Goal: Ask a question: Seek information or help from site administrators or community

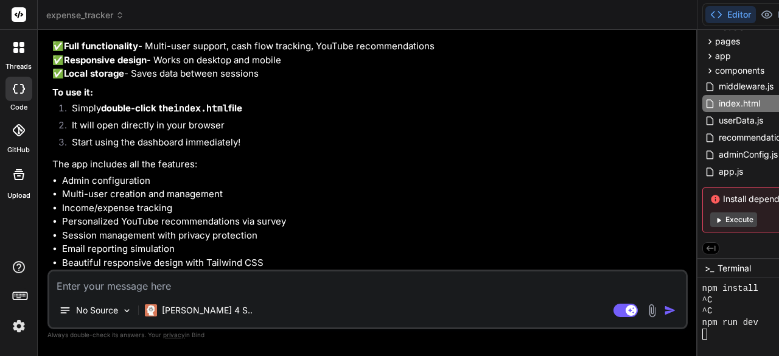
scroll to position [23689, 0]
click at [164, 287] on textarea at bounding box center [367, 282] width 637 height 22
click at [179, 309] on p "[PERSON_NAME] 4 S.." at bounding box center [207, 310] width 91 height 12
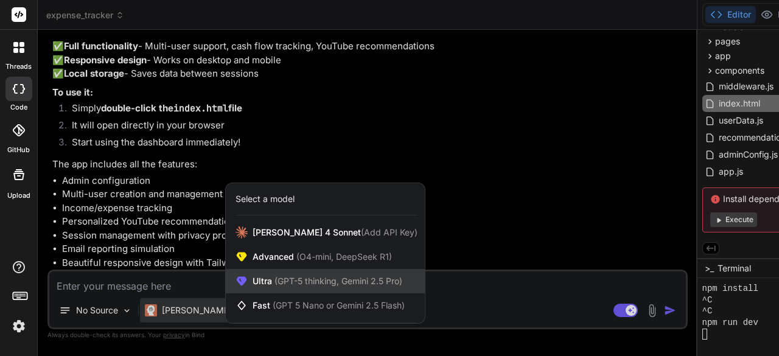
click at [245, 280] on icon at bounding box center [242, 281] width 10 height 9
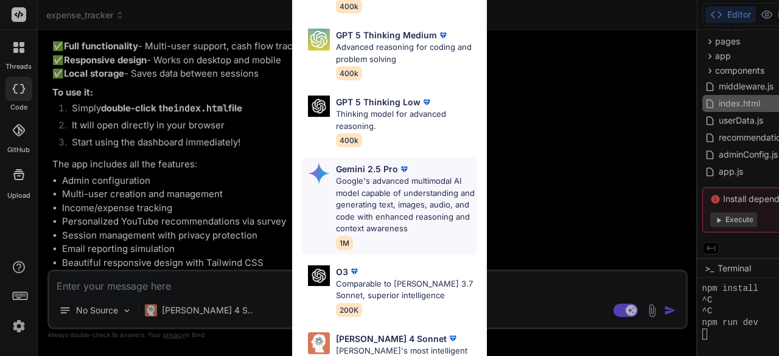
scroll to position [183, 0]
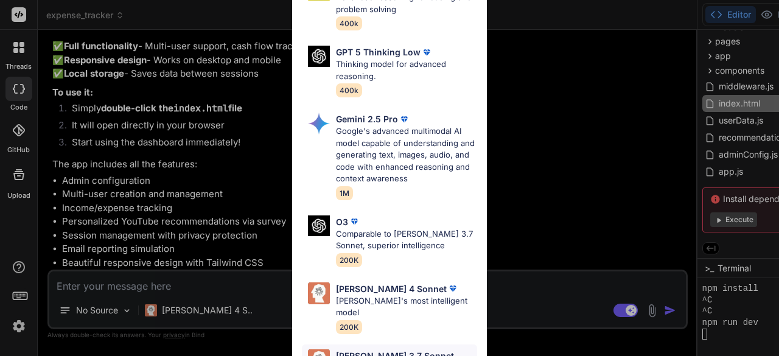
click at [373, 349] on p "Claude 3.7 Sonnet (Anthropic)" at bounding box center [400, 362] width 129 height 26
type textarea "x"
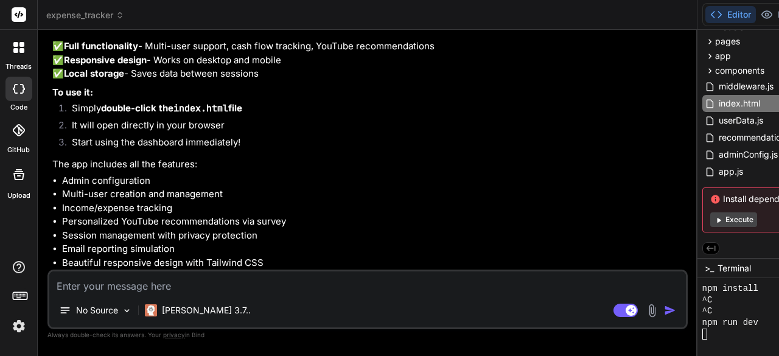
click at [93, 286] on textarea at bounding box center [367, 282] width 637 height 22
type textarea "t"
type textarea "x"
type textarea "th"
type textarea "x"
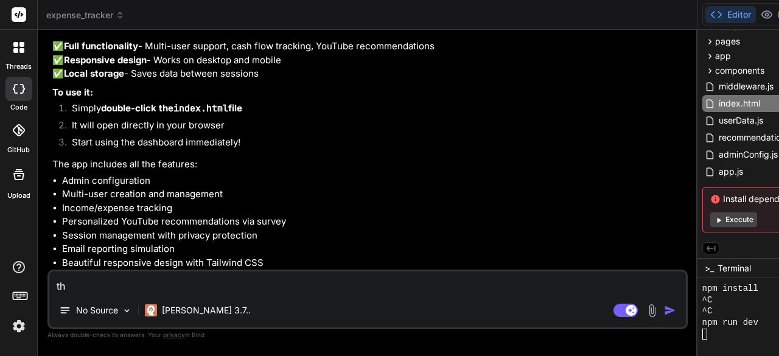
type textarea "thi"
type textarea "x"
type textarea "this"
type textarea "x"
type textarea "this"
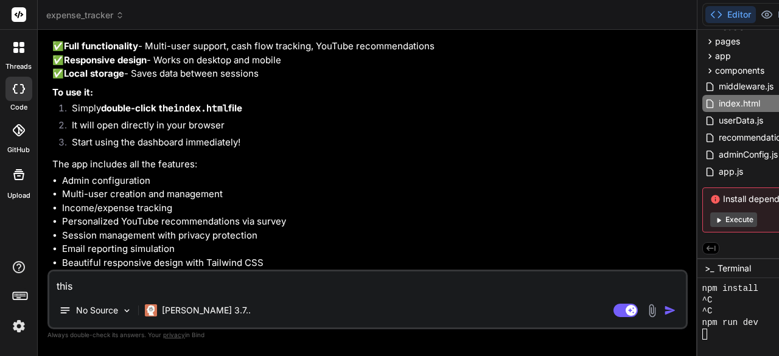
type textarea "x"
type textarea "this i"
type textarea "x"
type textarea "this is"
type textarea "x"
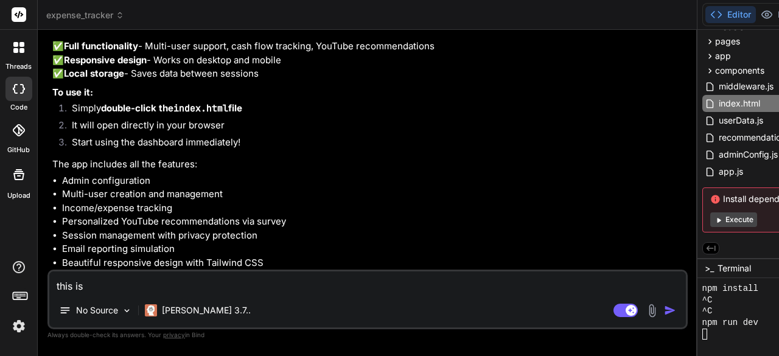
type textarea "this is"
type textarea "x"
type textarea "this is s"
type textarea "x"
type textarea "this is st"
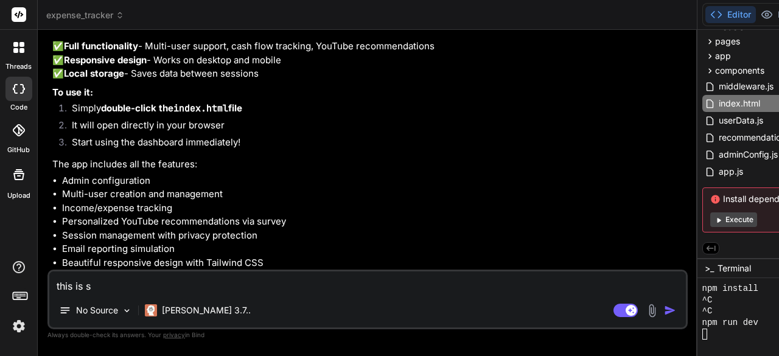
type textarea "x"
type textarea "this is sti"
type textarea "x"
type textarea "this is stil"
type textarea "x"
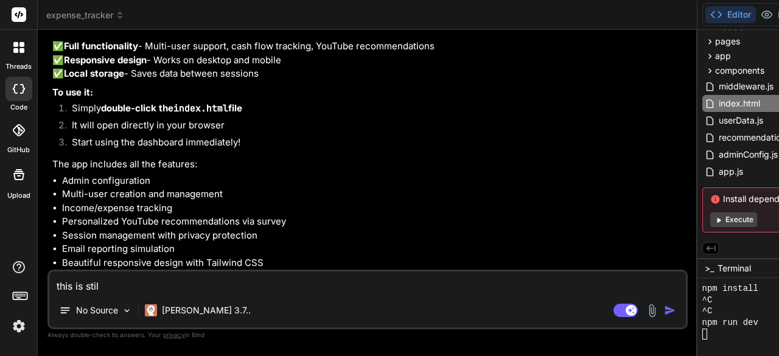
type textarea "this is still"
type textarea "x"
type textarea "this is still"
type textarea "x"
type textarea "this is still n"
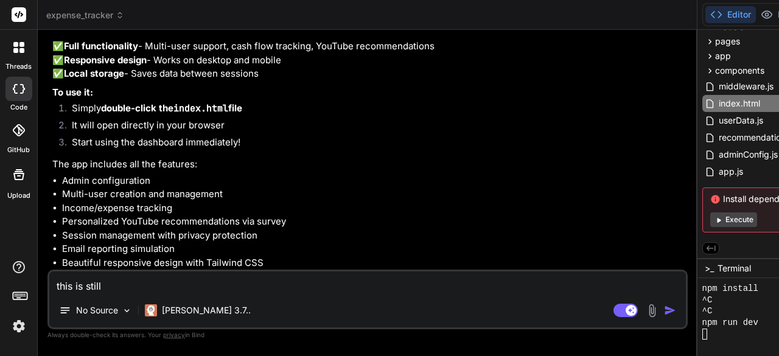
type textarea "x"
type textarea "this is still no"
type textarea "x"
type textarea "this is still not"
type textarea "x"
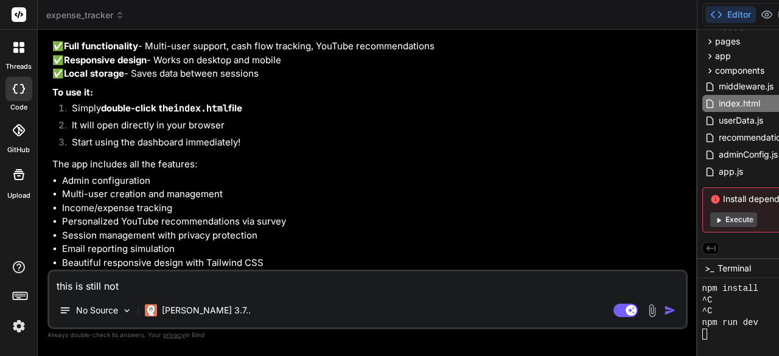
type textarea "this is still not"
type textarea "x"
type textarea "this is still not l"
type textarea "x"
type textarea "this is still not lo"
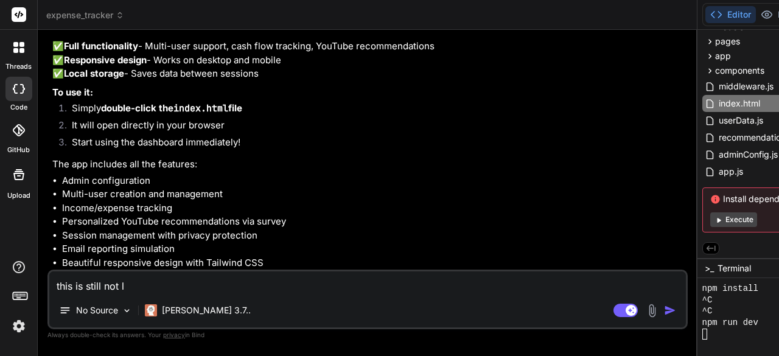
type textarea "x"
type textarea "this is still not loa"
type textarea "x"
type textarea "this is still not load"
type textarea "x"
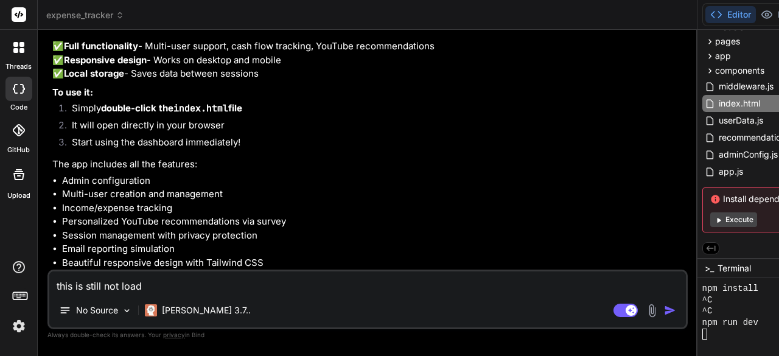
type textarea "this is still not loadi"
type textarea "x"
type textarea "this is still not loadin"
type textarea "x"
type textarea "this is still not loading"
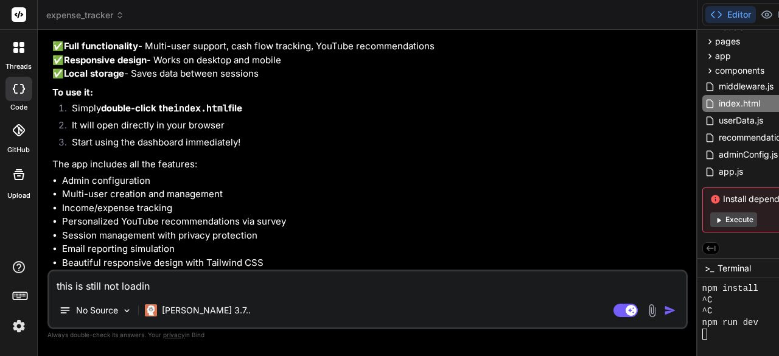
type textarea "x"
type textarea "this is still not loading"
type textarea "x"
type textarea "this is still not loading o"
type textarea "x"
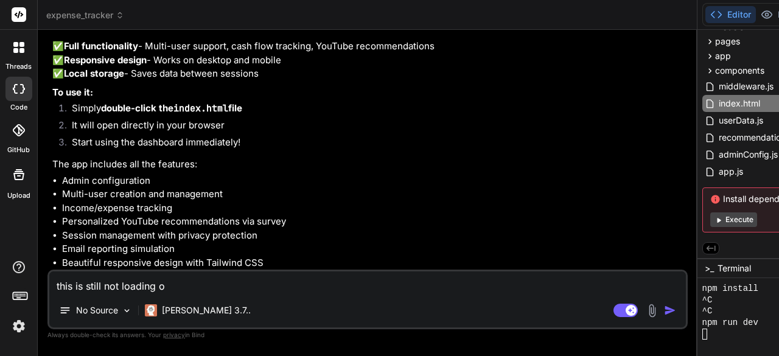
type textarea "this is still not loading or"
type textarea "x"
type textarea "this is still not loading or"
type textarea "x"
type textarea "this is still not loading or w"
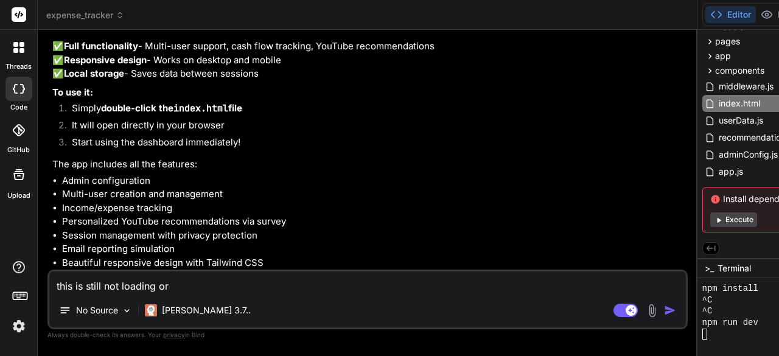
type textarea "x"
type textarea "this is still not loading or wo"
type textarea "x"
type textarea "this is still not loading or wor"
type textarea "x"
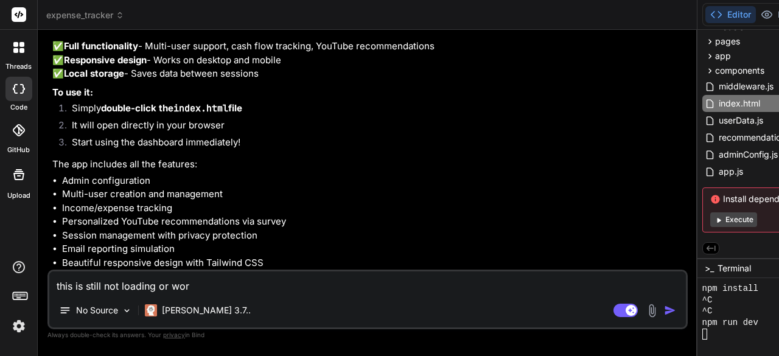
type textarea "this is still not loading or work"
type textarea "x"
type textarea "this is still not loading or worki"
type textarea "x"
type textarea "this is still not loading or workin"
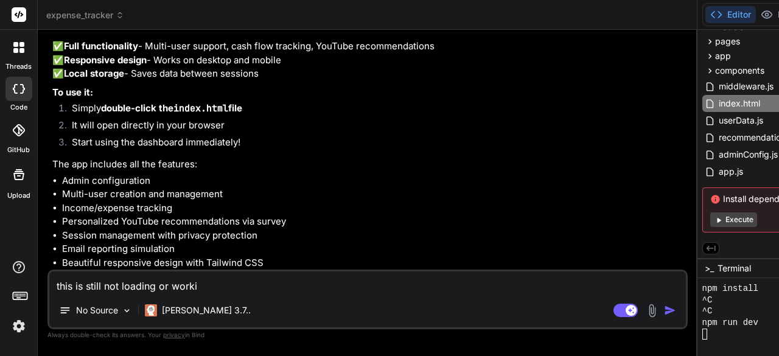
type textarea "x"
type textarea "this is still not loading or working"
type textarea "x"
type textarea "this is still not loading or working"
type textarea "x"
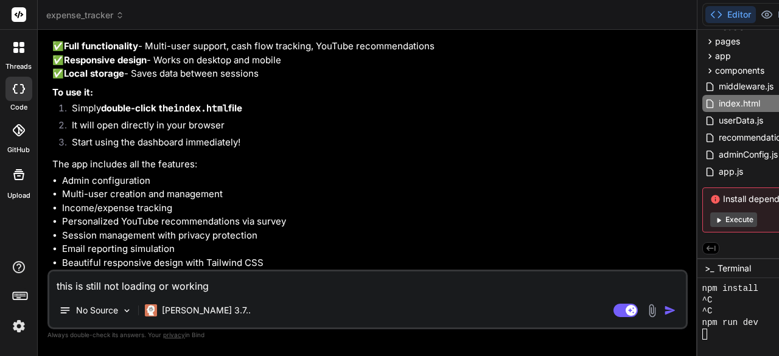
type textarea "this is still not loading or working -"
type textarea "x"
type textarea "this is still not loading or working -"
type textarea "x"
type textarea "this is still not loading or working - s"
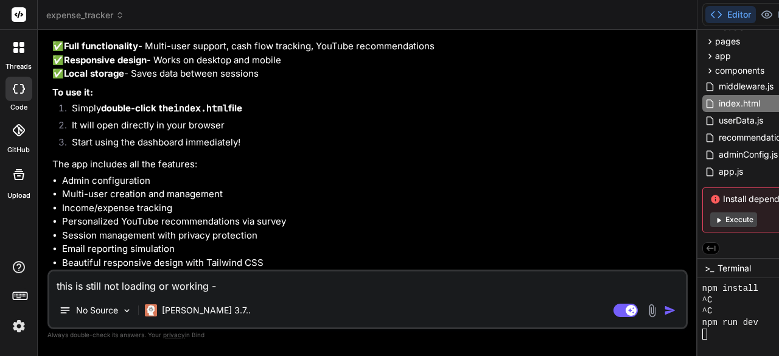
type textarea "x"
type textarea "this is still not loading or working - st"
type textarea "x"
type textarea "this is still not loading or working - sti"
type textarea "x"
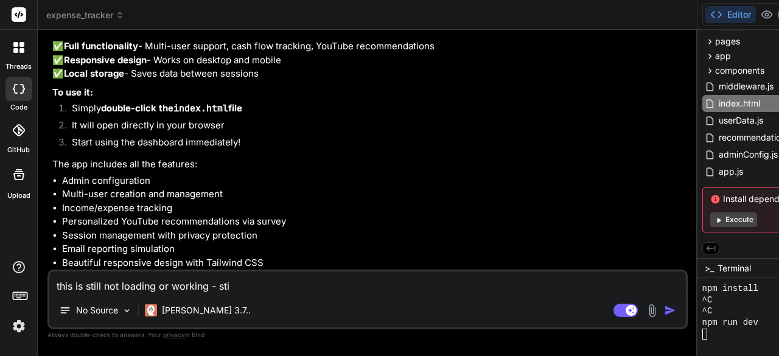
type textarea "this is still not loading or working - stil"
type textarea "x"
type textarea "this is still not loading or working - still"
type textarea "x"
type textarea "this is still not loading or working - still"
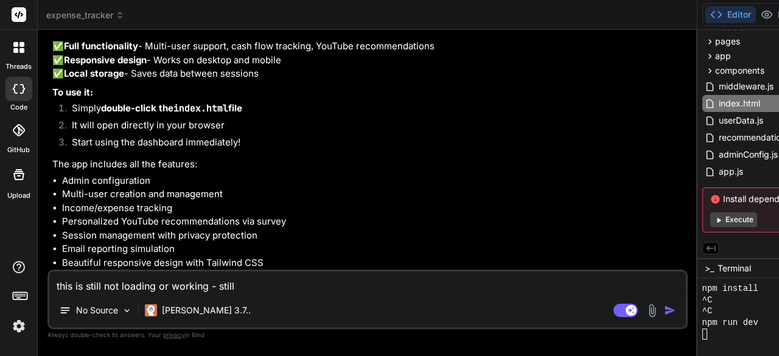
type textarea "x"
type textarea "this is still not loading or working - still h"
type textarea "x"
type textarea "this is still not loading or working - still ha"
type textarea "x"
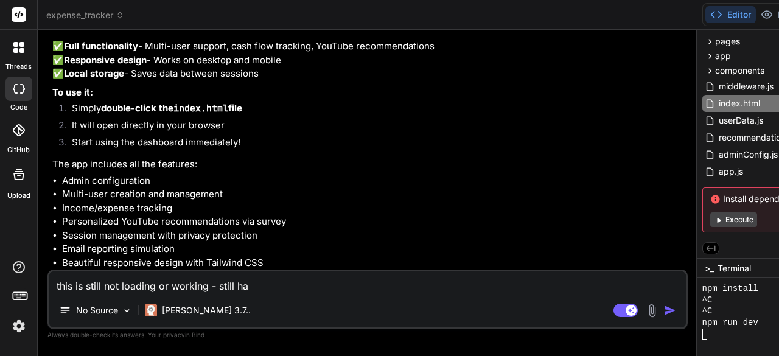
type textarea "this is still not loading or working - still has"
type textarea "x"
type textarea "this is still not loading or working - still has"
type textarea "x"
type textarea "this is still not loading or working - still has a"
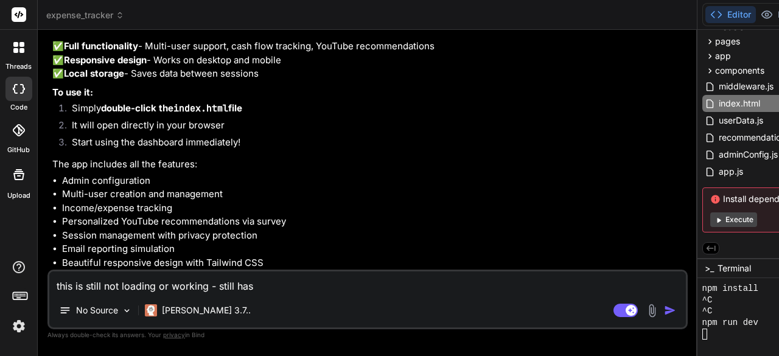
type textarea "x"
type textarea "this is still not loading or working - still has an"
type textarea "x"
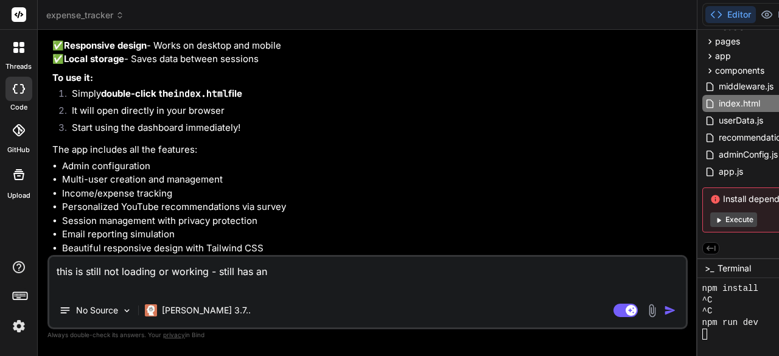
type textarea "this is still not loading or working - still has an"
type textarea "x"
type textarea "this is still not loading or working - still has an i"
type textarea "x"
type textarea "this is still not loading or working - still has an in"
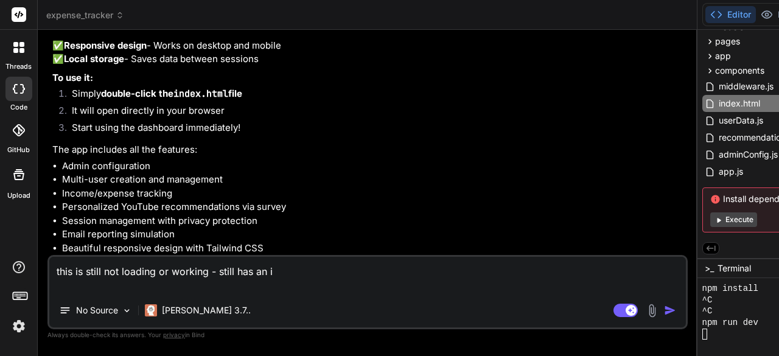
type textarea "x"
type textarea "this is still not loading or working - still has an ins"
type textarea "x"
type textarea "this is still not loading or working - still has an inst"
type textarea "x"
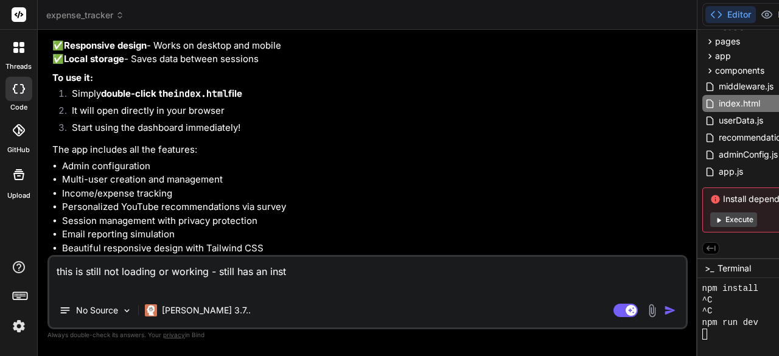
type textarea "this is still not loading or working - still has an insta"
type textarea "x"
type textarea "this is still not loading or working - still has an instal"
type textarea "x"
type textarea "this is still not loading or working - still has an install"
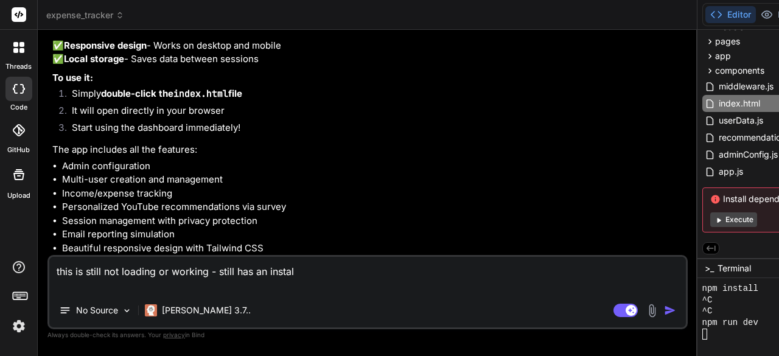
type textarea "x"
type textarea "this is still not loading or working - still has an install"
type textarea "x"
type textarea "this is still not loading or working - still has an install d"
type textarea "x"
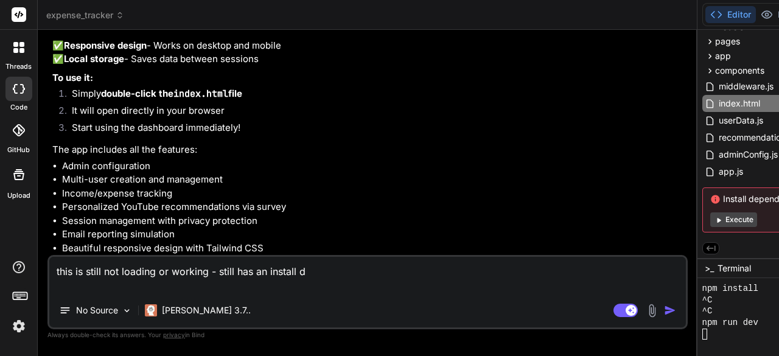
type textarea "this is still not loading or working - still has an install de"
type textarea "x"
type textarea "this is still not loading or working - still has an install dep"
type textarea "x"
type textarea "this is still not loading or working - still has an install depe"
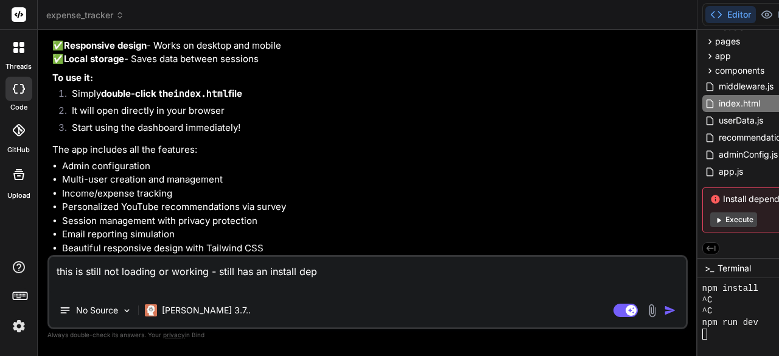
type textarea "x"
type textarea "this is still not loading or working - still has an install depen"
type textarea "x"
type textarea "this is still not loading or working - still has an install depend"
type textarea "x"
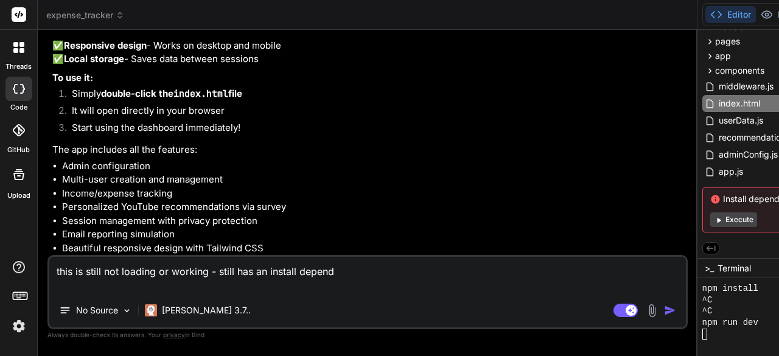
type textarea "this is still not loading or working - still has an install depende"
type textarea "x"
type textarea "this is still not loading or working - still has an install dependen"
type textarea "x"
type textarea "this is still not loading or working - still has an install dependenc"
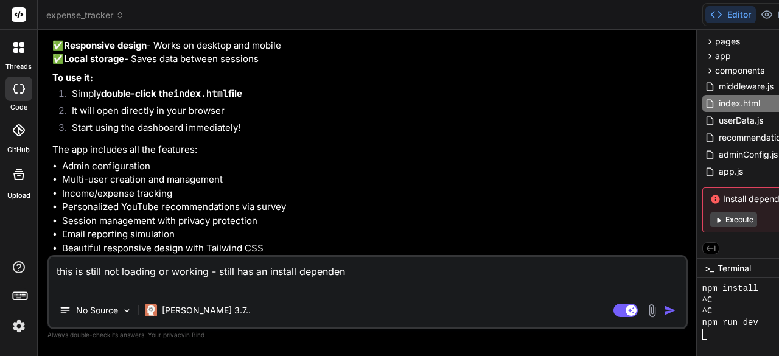
type textarea "x"
type textarea "this is still not loading or working - still has an install dependenci"
type textarea "x"
type textarea "this is still not loading or working - still has an install dependencie"
type textarea "x"
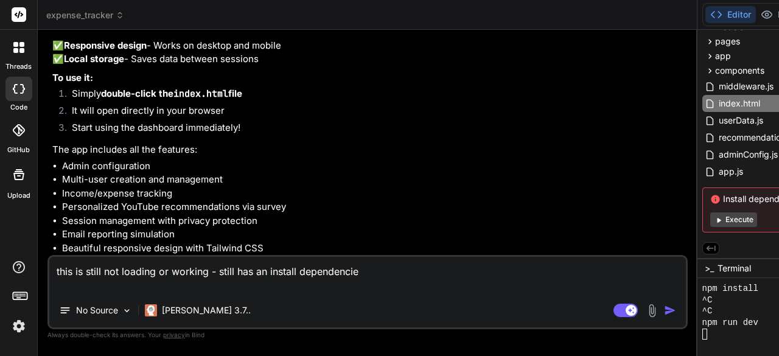
type textarea "this is still not loading or working - still has an install dependencies"
type textarea "x"
type textarea "this is still not loading or working - still has an install dependencies"
type textarea "x"
type textarea "this is still not loading or working - still has an install dependencies e"
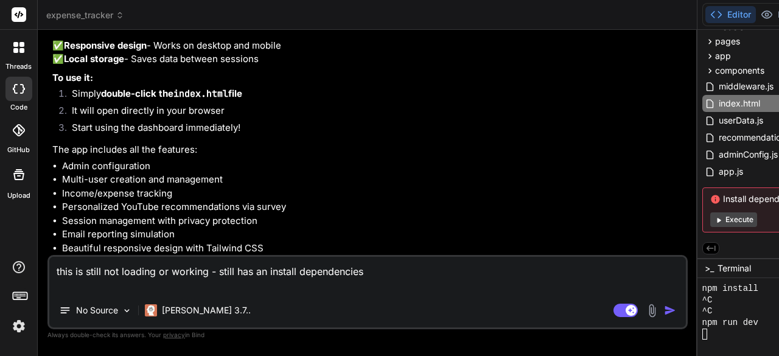
type textarea "x"
type textarea "this is still not loading or working - still has an install dependencies er"
type textarea "x"
type textarea "this is still not loading or working - still has an install dependencies err"
type textarea "x"
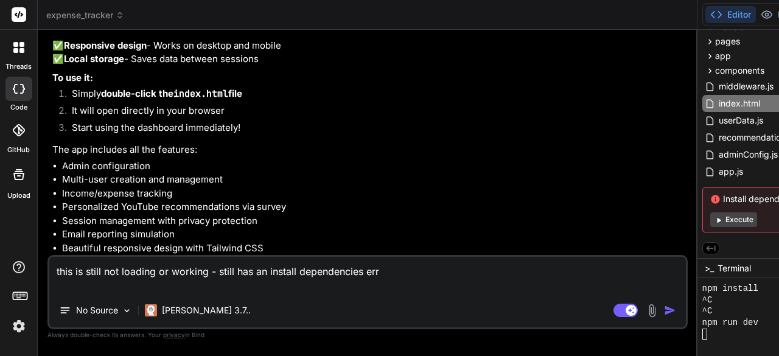
type textarea "this is still not loading or working - still has an install dependencies erro"
type textarea "x"
type textarea "this is still not loading or working - still has an install dependencies error"
type textarea "x"
type textarea "this is still not loading or working - still has an install dependencies error"
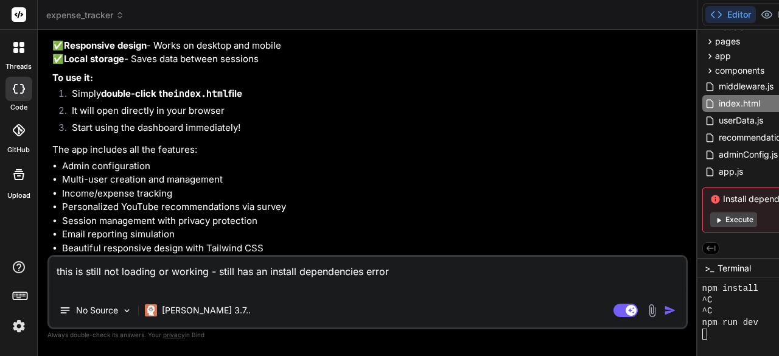
click at [664, 313] on img "button" at bounding box center [670, 310] width 12 height 12
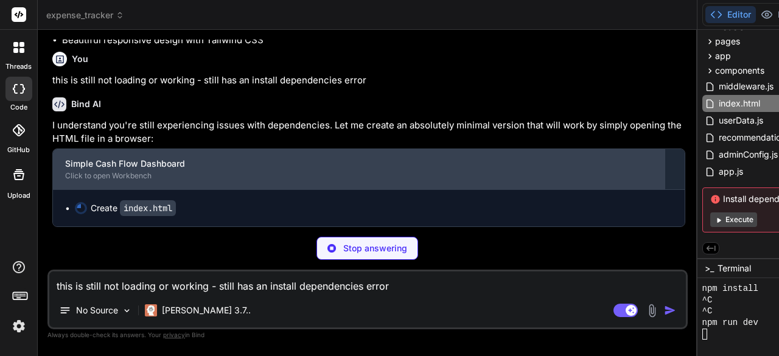
scroll to position [23952, 0]
type textarea "x"
type textarea "</html>"
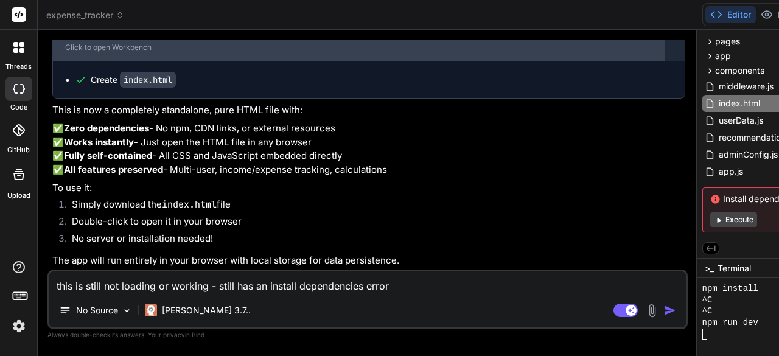
type textarea "x"
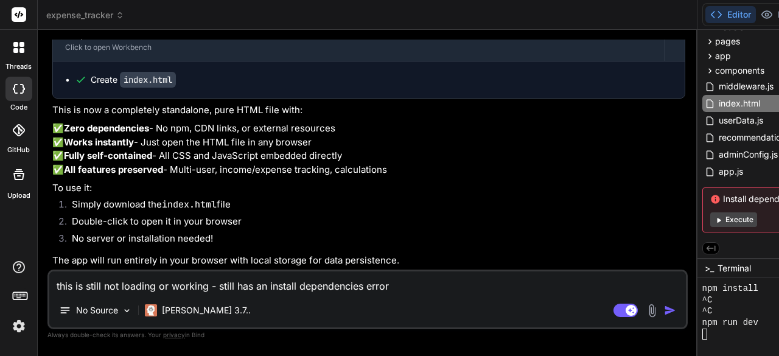
scroll to position [24163, 0]
click at [177, 289] on textarea "this is still not loading or working - still has an install dependencies error" at bounding box center [367, 282] width 637 height 22
type textarea "p"
type textarea "x"
type textarea "pl"
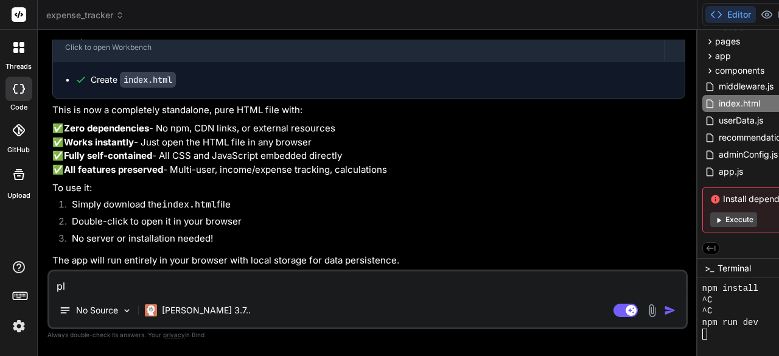
type textarea "x"
type textarea "ple"
type textarea "x"
type textarea "plea"
type textarea "x"
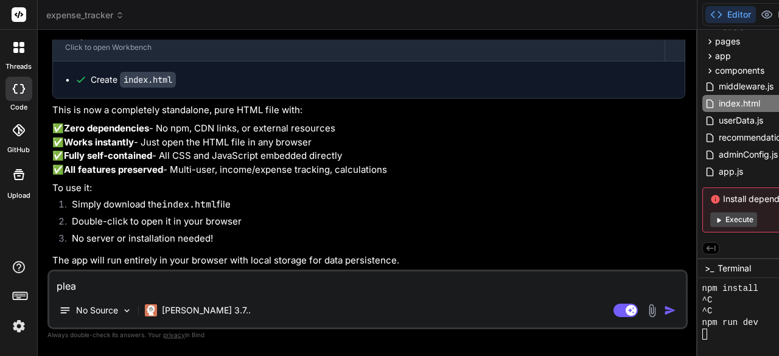
type textarea "pleas"
type textarea "x"
type textarea "please"
type textarea "x"
type textarea "please"
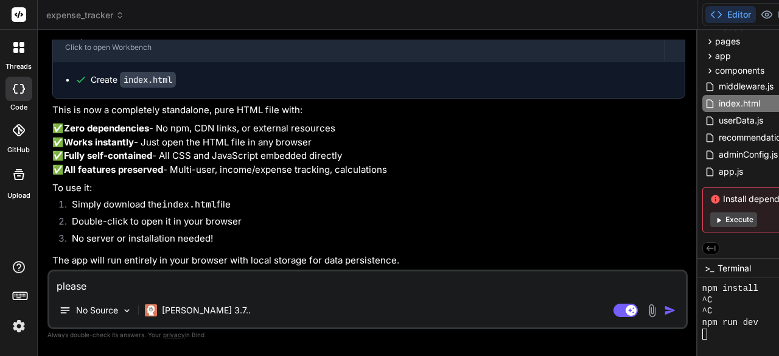
type textarea "x"
type textarea "please b"
type textarea "x"
type textarea "please ba"
type textarea "x"
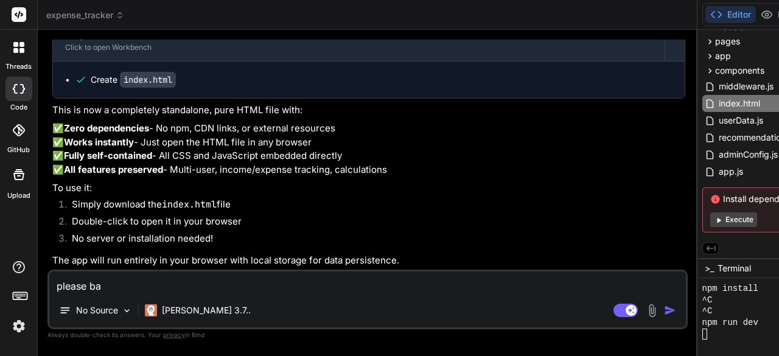
type textarea "please bac"
type textarea "x"
type textarea "please back"
type textarea "x"
type textarea "please back"
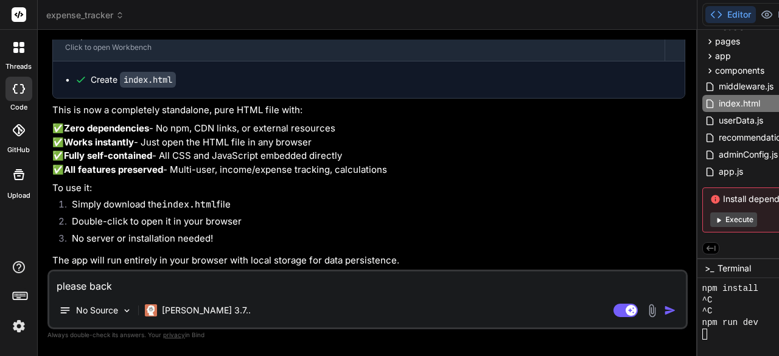
type textarea "x"
type textarea "please back u"
type textarea "x"
type textarea "please back up"
type textarea "x"
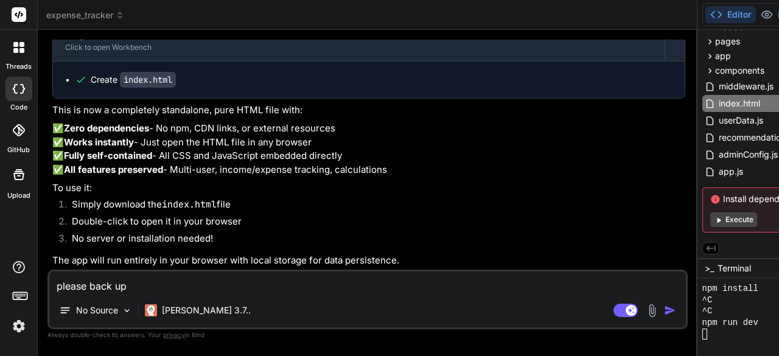
type textarea "please back up"
type textarea "x"
type textarea "please back up a"
type textarea "x"
type textarea "please back up an"
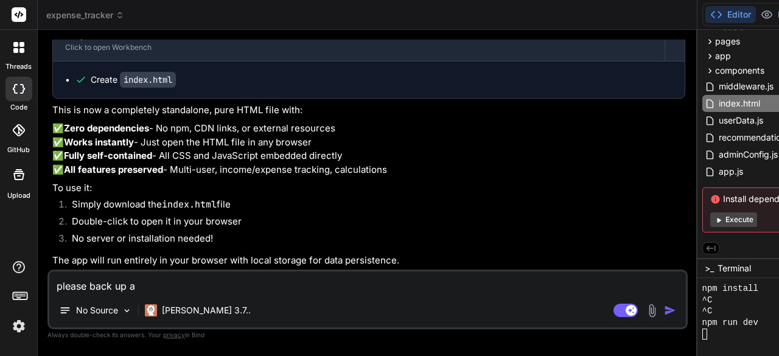
type textarea "x"
type textarea "please back up and"
type textarea "x"
type textarea "please back up and"
type textarea "x"
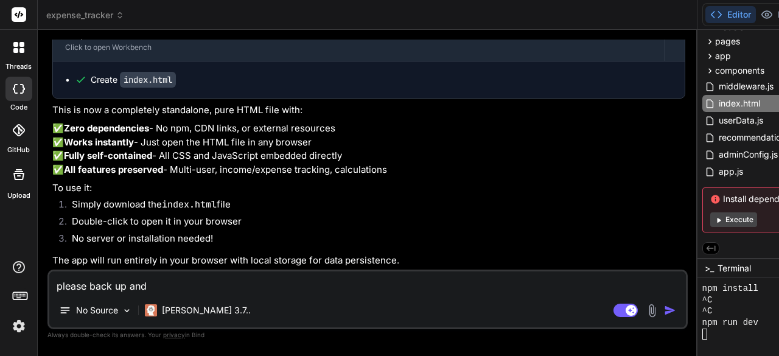
type textarea "please back up and r"
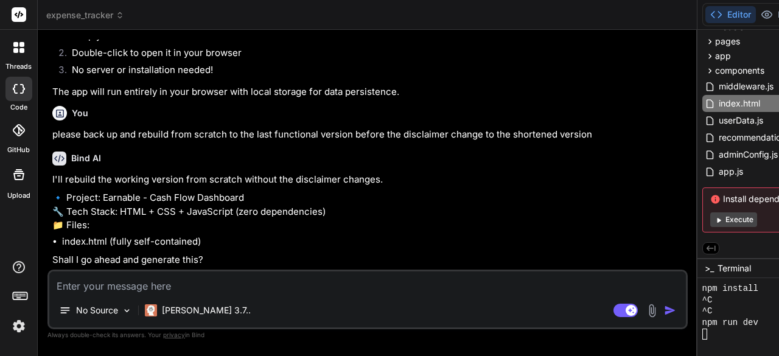
scroll to position [24414, 0]
click at [166, 287] on textarea at bounding box center [367, 282] width 637 height 22
drag, startPoint x: 458, startPoint y: 37, endPoint x: 279, endPoint y: 38, distance: 179.0
click at [693, 38] on div "Disabled until preview for your project is generated" at bounding box center [786, 38] width 186 height 17
copy div "Disabled until preview for your project is generated"
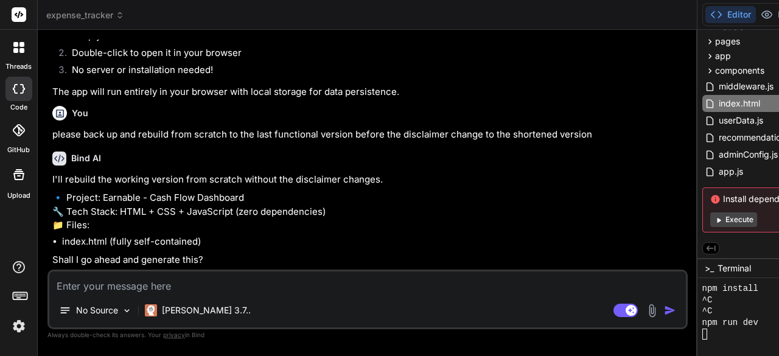
click at [133, 283] on textarea at bounding box center [367, 282] width 637 height 22
paste textarea "Disabled until preview for your project is generated"
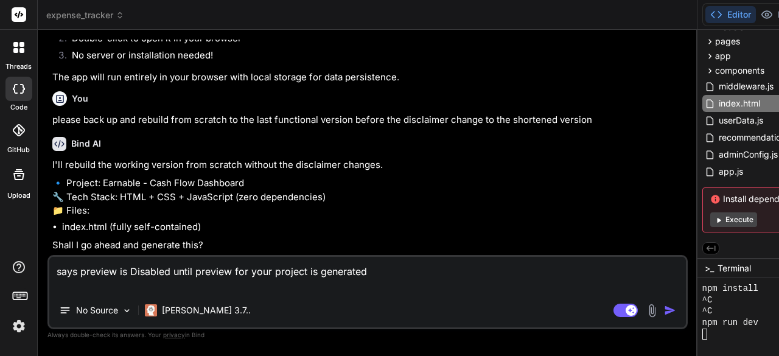
click at [664, 311] on img "button" at bounding box center [670, 310] width 12 height 12
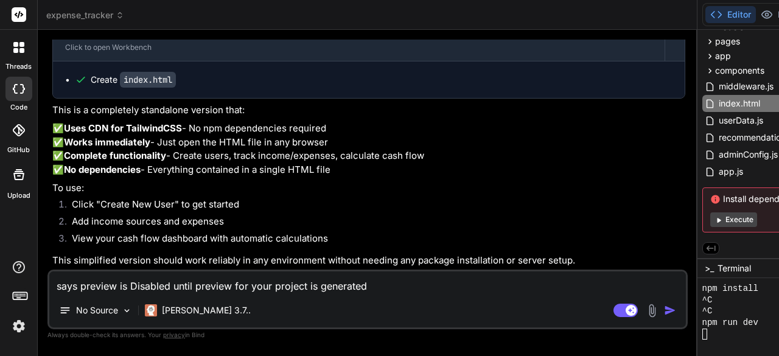
scroll to position [22876, 0]
drag, startPoint x: 106, startPoint y: 180, endPoint x: 137, endPoint y: 180, distance: 31.0
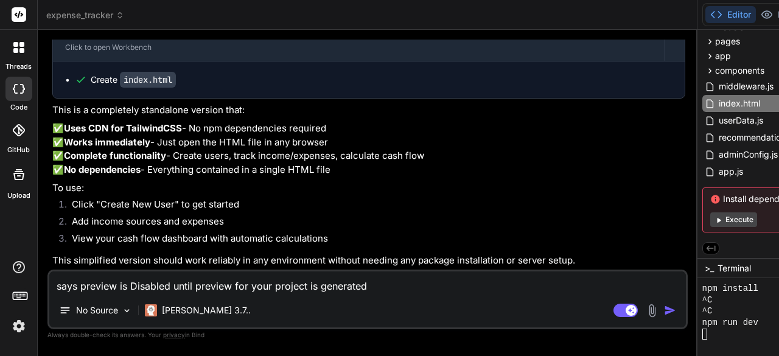
click at [184, 312] on p "Claude 3.7.." at bounding box center [206, 310] width 89 height 12
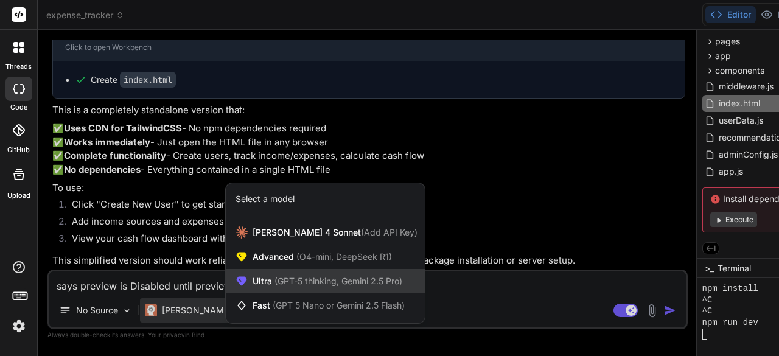
click at [292, 281] on span "(GPT-5 thinking, Gemini 2.5 Pro)" at bounding box center [337, 281] width 130 height 10
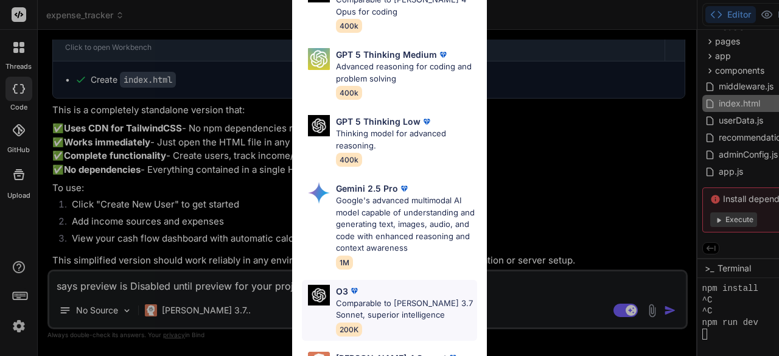
scroll to position [183, 0]
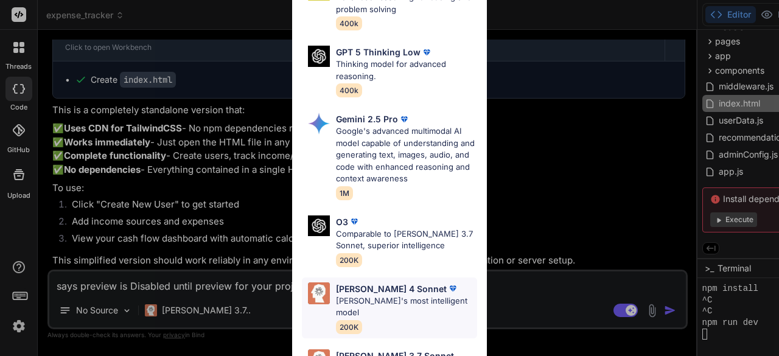
click at [362, 282] on div "Claude 4 Sonnet Claude's most intelligent model 200K" at bounding box center [406, 307] width 141 height 51
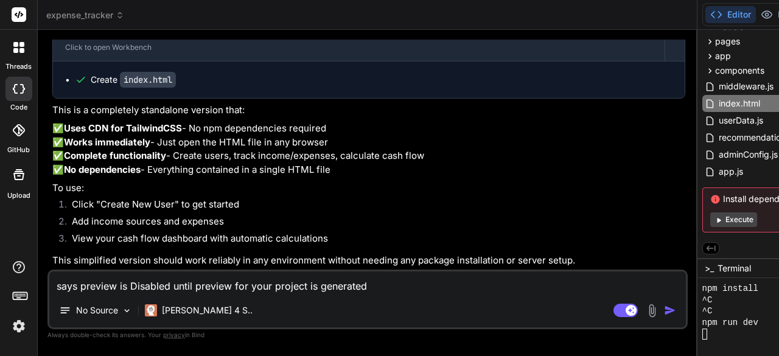
click at [167, 289] on textarea "says preview is Disabled until preview for your project is generated" at bounding box center [367, 282] width 637 height 22
click at [664, 307] on img "button" at bounding box center [670, 310] width 12 height 12
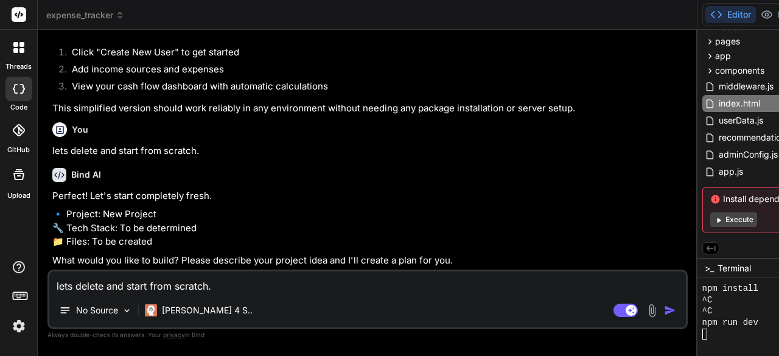
scroll to position [25078, 0]
click at [198, 288] on textarea "lets delete and start from scratch." at bounding box center [367, 282] width 637 height 22
paste textarea "create an app called: EARNABLE Is an app that will calculate cash flow It shoul…"
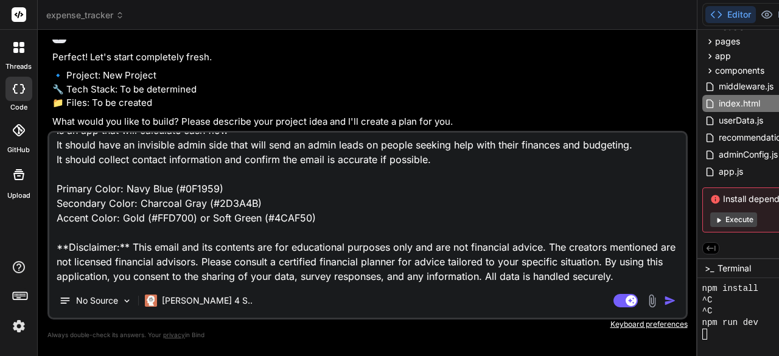
scroll to position [207, 0]
click at [664, 300] on img "button" at bounding box center [670, 301] width 12 height 12
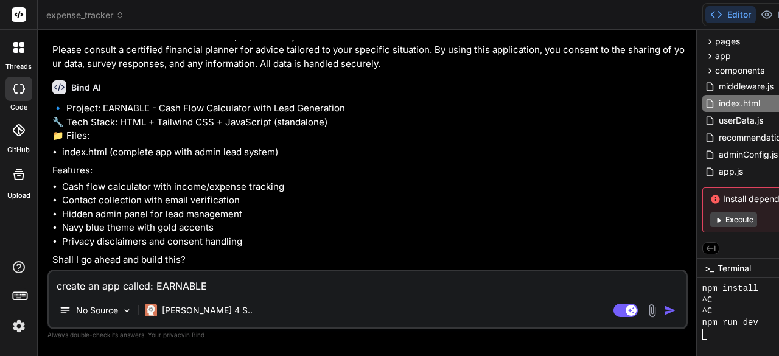
scroll to position [25618, 0]
click at [183, 285] on textarea "create an app called: EARNABLE Is an app that will calculate cash flow It shoul…" at bounding box center [367, 282] width 637 height 22
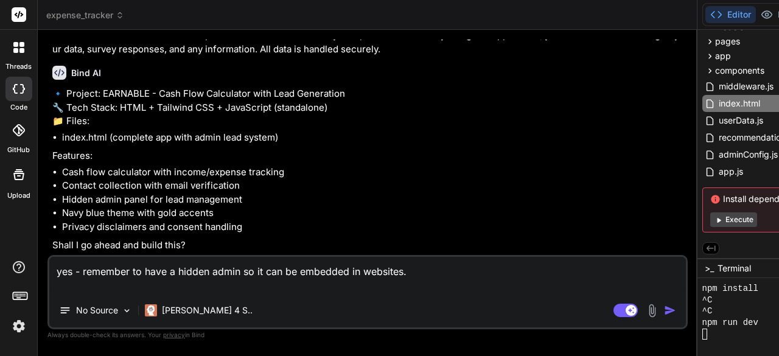
click at [664, 308] on img "button" at bounding box center [670, 310] width 12 height 12
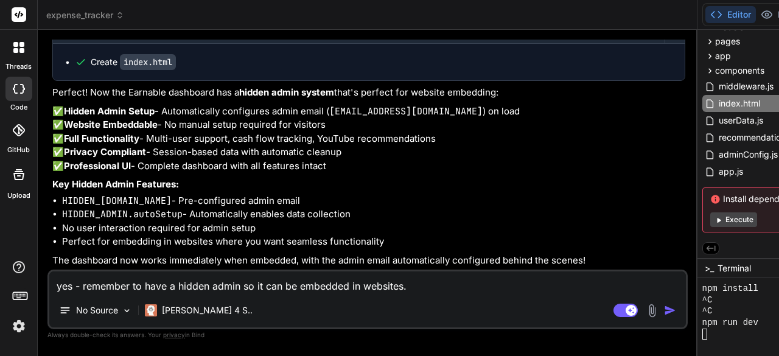
scroll to position [25765, 0]
click at [128, 24] on div "Earnable - Cash Flow Dashboard" at bounding box center [358, 18] width 587 height 12
click at [128, 43] on div "Earnable - Cash Flow Dashboard Click to open Workbench" at bounding box center [359, 23] width 612 height 40
click at [127, 35] on div "Click to open Workbench" at bounding box center [358, 30] width 587 height 10
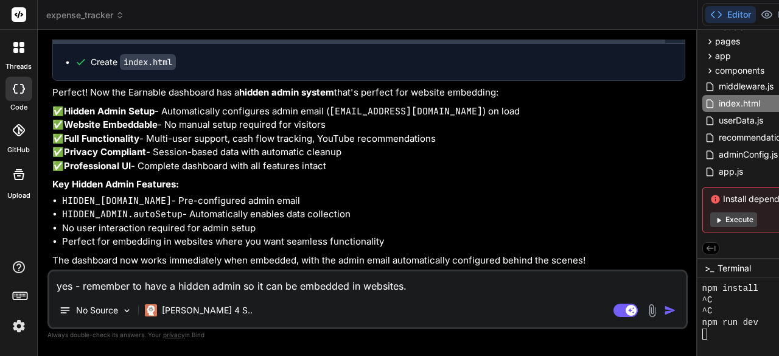
click at [127, 35] on div "Click to open Workbench" at bounding box center [358, 30] width 587 height 10
click at [126, 35] on div "Click to open Workbench" at bounding box center [358, 30] width 587 height 10
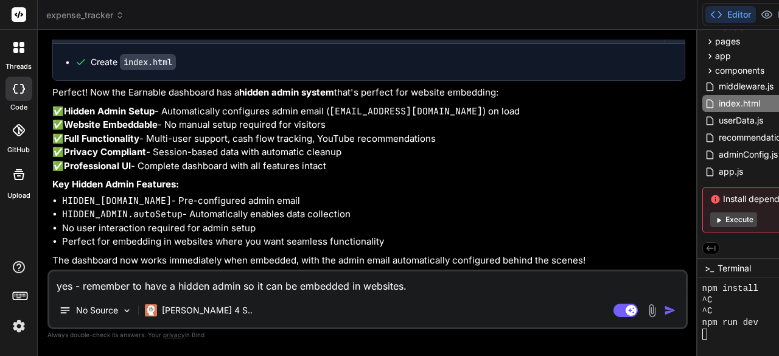
click at [135, 70] on code "index.html" at bounding box center [148, 62] width 56 height 16
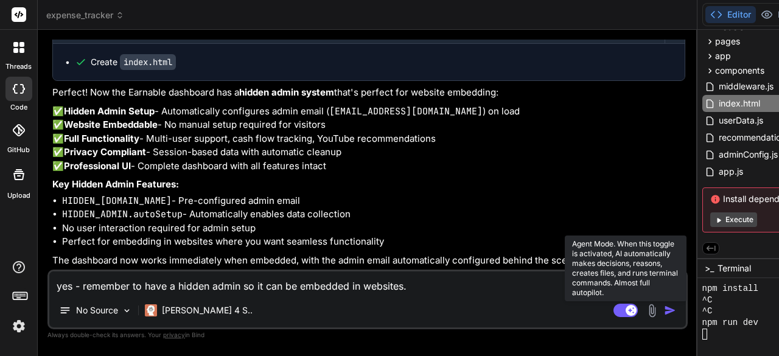
click at [614, 313] on rect at bounding box center [626, 310] width 24 height 13
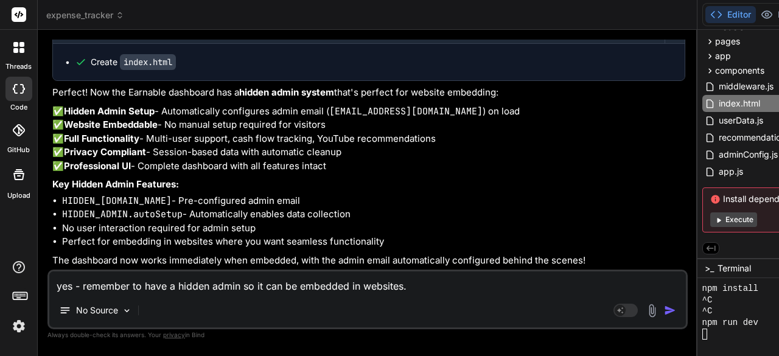
click at [149, 286] on textarea "yes - remember to have a hidden admin so it can be embedded in websites." at bounding box center [367, 282] width 637 height 22
click at [664, 310] on img "button" at bounding box center [670, 310] width 12 height 12
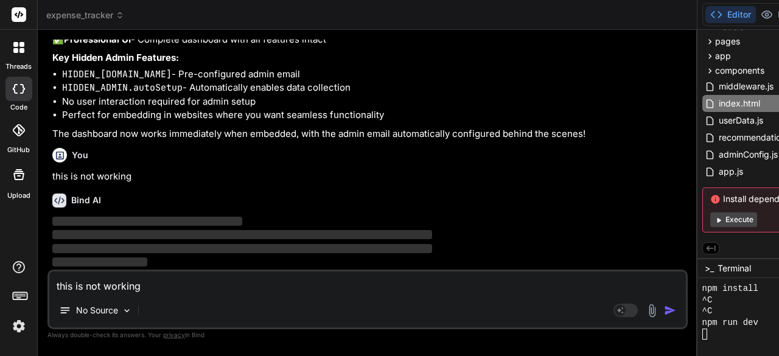
scroll to position [26317, 0]
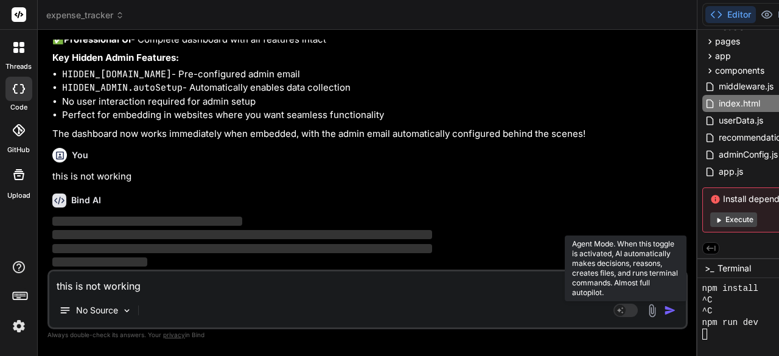
click at [615, 310] on rect at bounding box center [620, 310] width 11 height 11
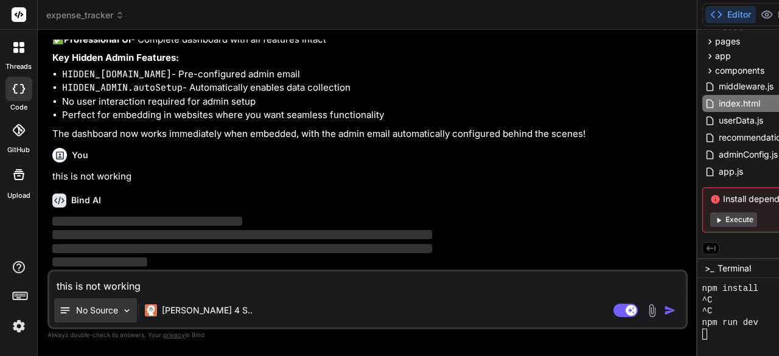
click at [112, 315] on p "No Source" at bounding box center [97, 310] width 42 height 12
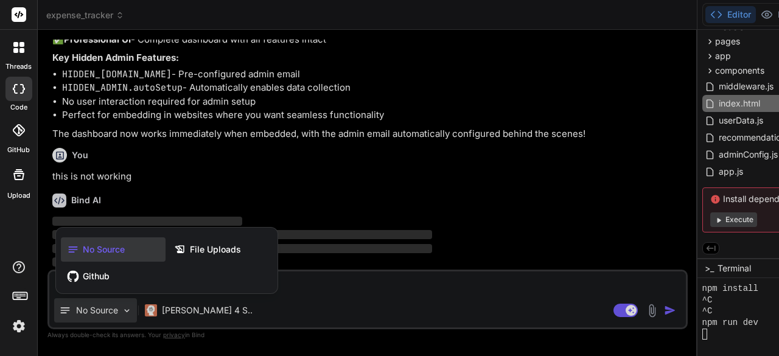
click at [419, 305] on div at bounding box center [389, 178] width 779 height 356
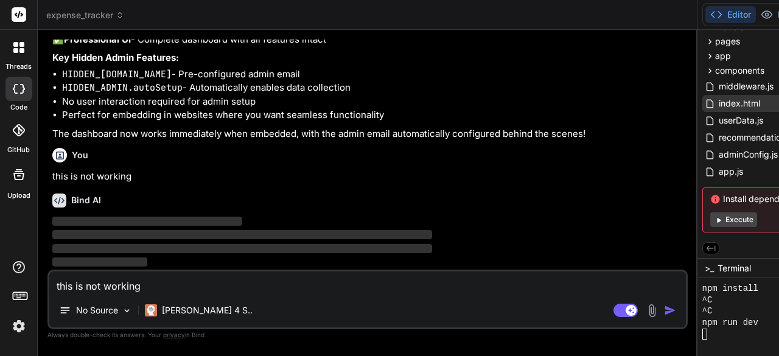
click at [718, 103] on span "index.html" at bounding box center [740, 103] width 44 height 15
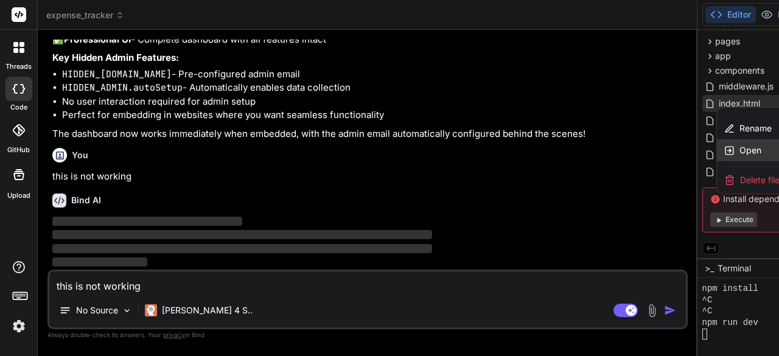
click at [740, 149] on span "Open" at bounding box center [751, 150] width 22 height 12
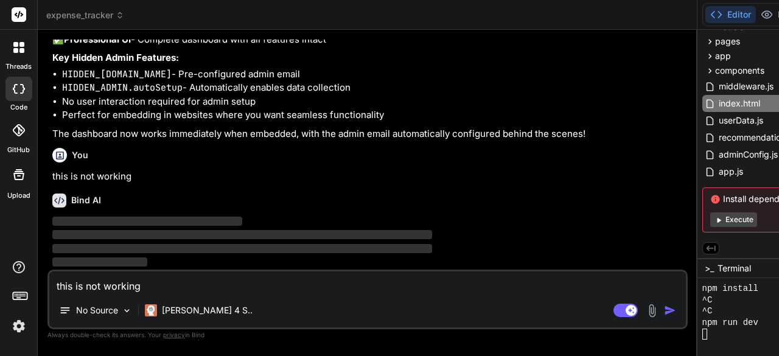
drag, startPoint x: 327, startPoint y: 105, endPoint x: 589, endPoint y: 286, distance: 318.1
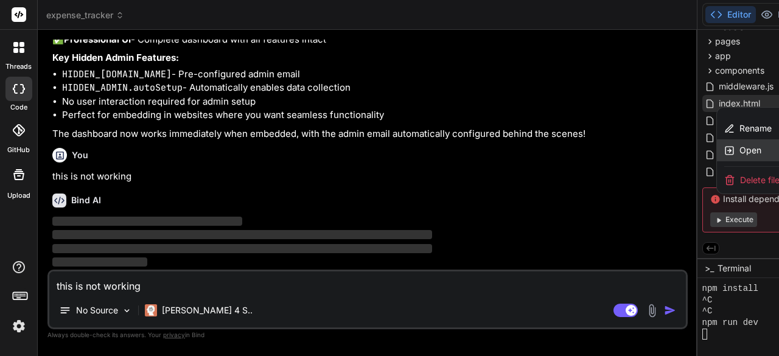
click at [740, 144] on span "Open" at bounding box center [751, 150] width 22 height 12
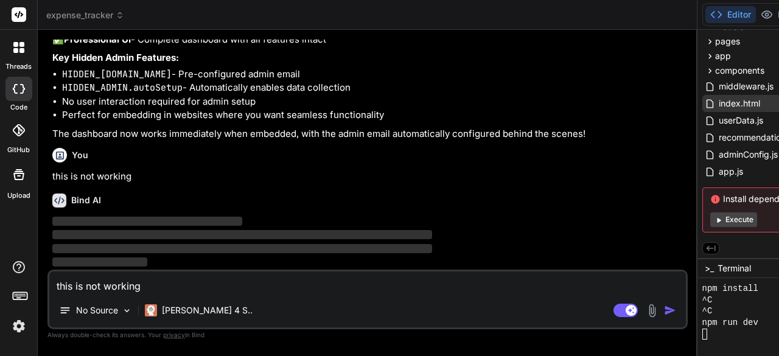
click at [710, 219] on button "Execute" at bounding box center [733, 219] width 47 height 15
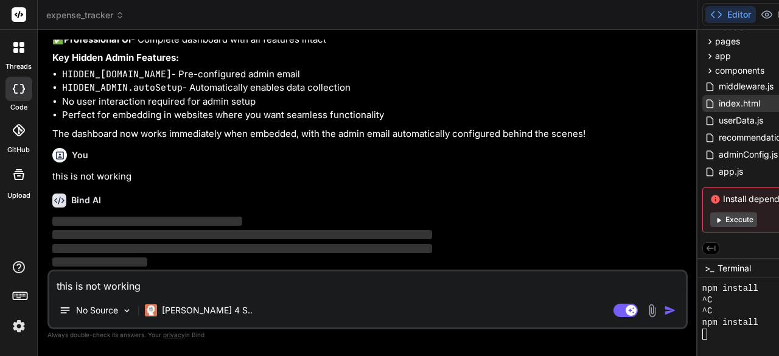
scroll to position [25282, 0]
drag, startPoint x: 52, startPoint y: 97, endPoint x: 156, endPoint y: 250, distance: 184.9
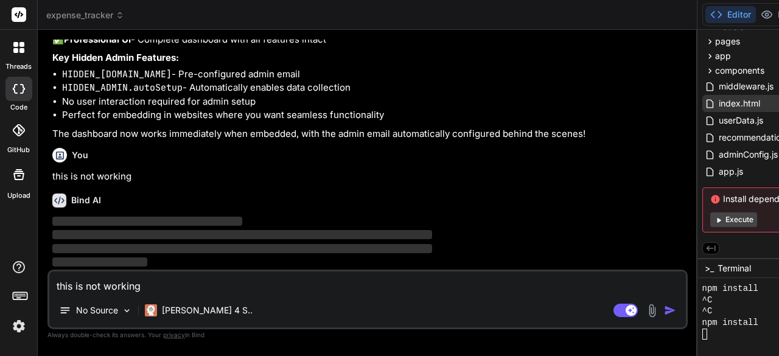
copy p "create an app called: EARNABLE Is an app that will calculate cash flow It shoul…"
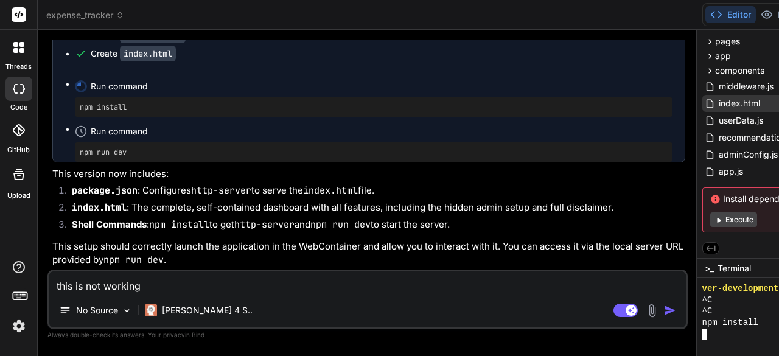
scroll to position [0, 2449]
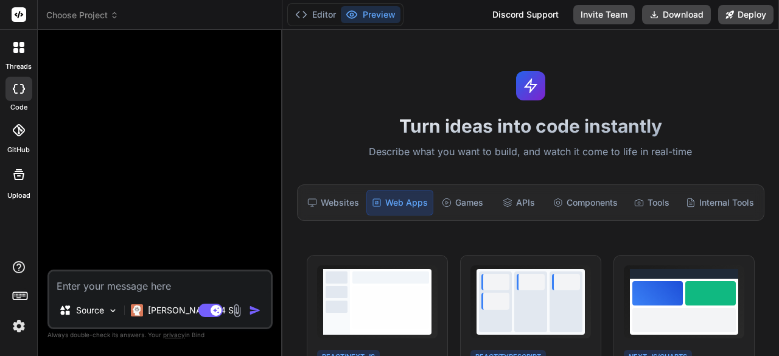
click at [410, 201] on div "Web Apps" at bounding box center [399, 203] width 67 height 26
click at [112, 71] on div at bounding box center [161, 155] width 223 height 230
click at [111, 57] on div at bounding box center [161, 155] width 223 height 230
paste textarea "create an app called: EARNABLE Is an app that will calculate cash flow It shoul…"
type textarea "create an app called: EARNABLE Is an app that will calculate cash flow It shoul…"
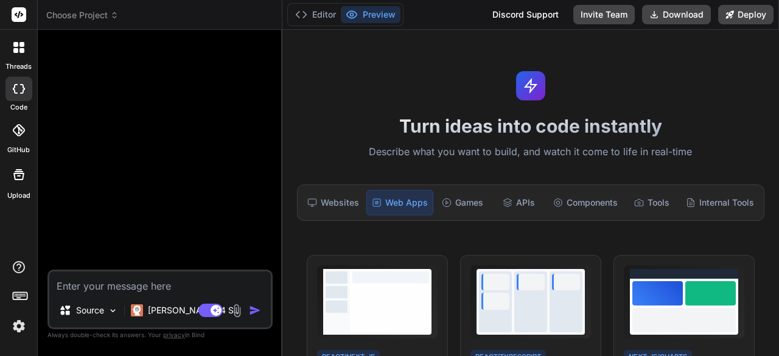
type textarea "x"
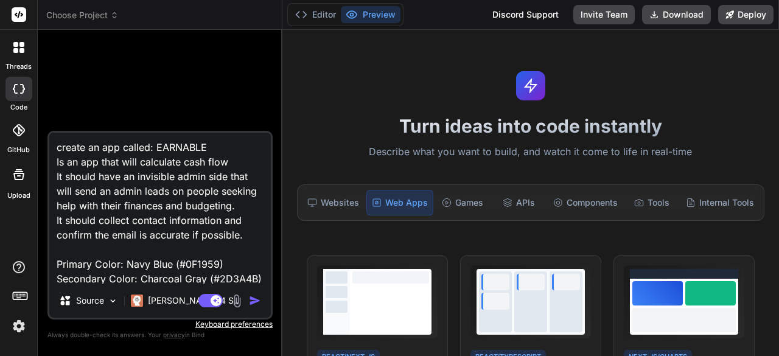
scroll to position [205, 0]
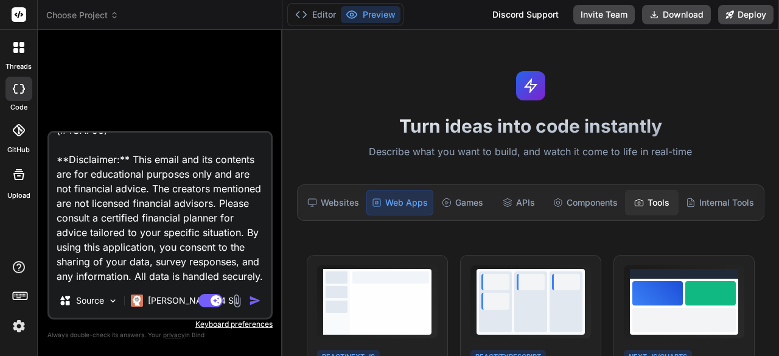
type textarea "create an app called: EARNABLE Is an app that will calculate cash flow It shoul…"
click at [644, 204] on div "Tools" at bounding box center [652, 203] width 54 height 26
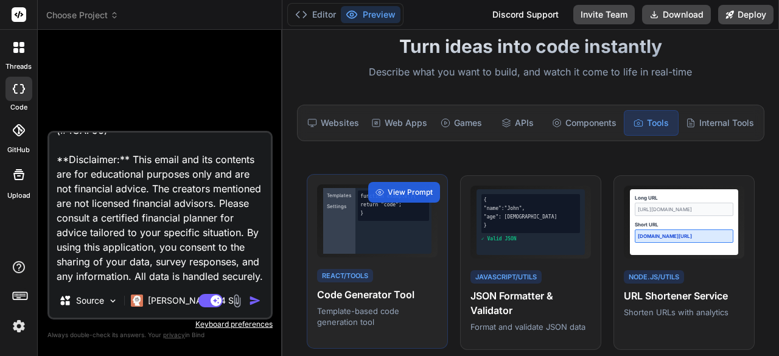
scroll to position [0, 0]
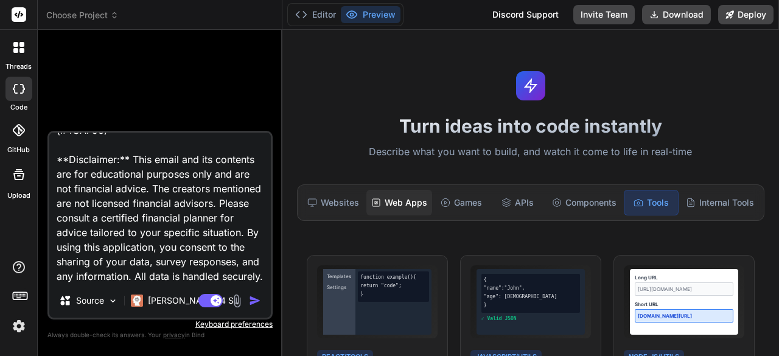
click at [396, 206] on div "Web Apps" at bounding box center [399, 203] width 66 height 26
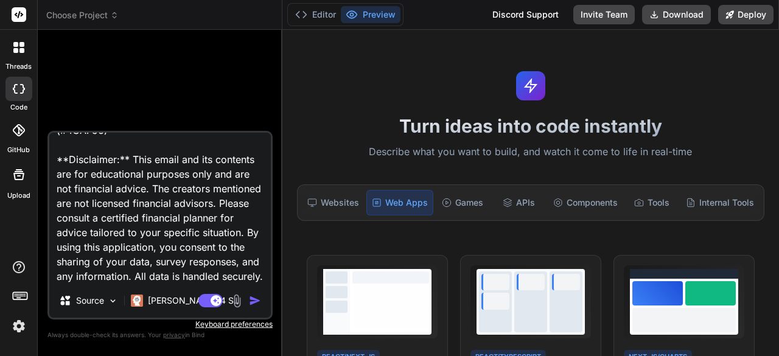
click at [256, 300] on img "button" at bounding box center [255, 301] width 12 height 12
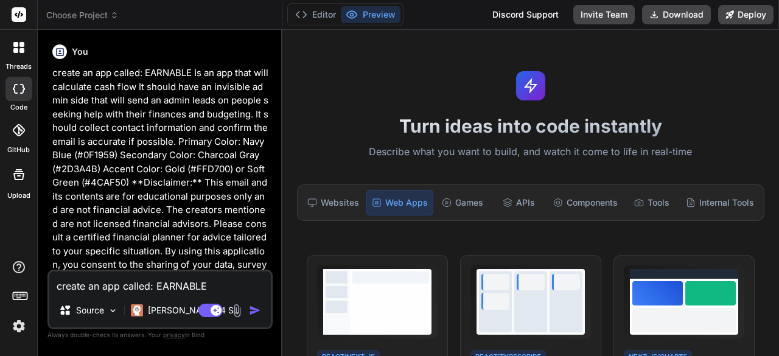
type textarea "x"
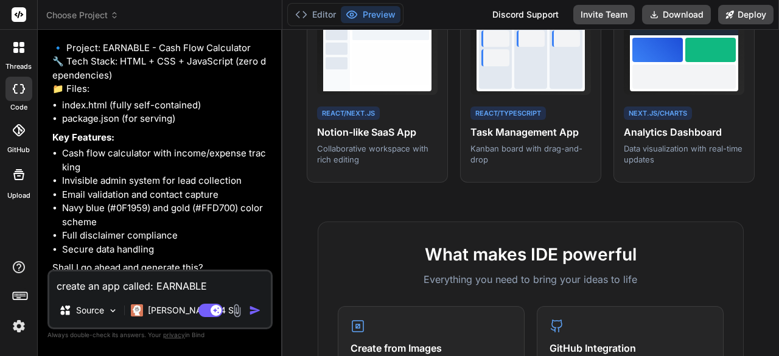
scroll to position [323, 0]
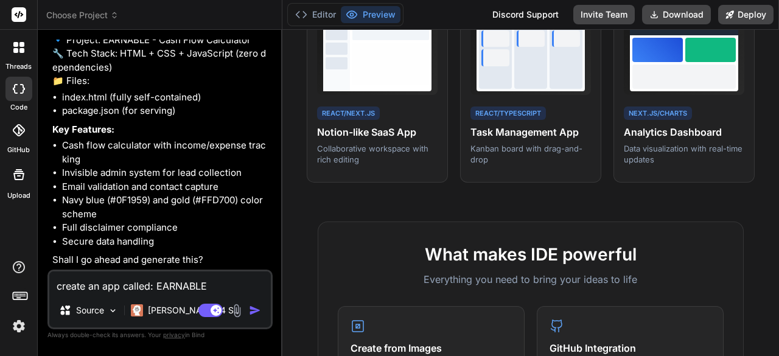
click at [151, 292] on textarea "create an app called: EARNABLE Is an app that will calculate cash flow It shoul…" at bounding box center [160, 282] width 222 height 22
type textarea "y"
type textarea "x"
type textarea "ye"
type textarea "x"
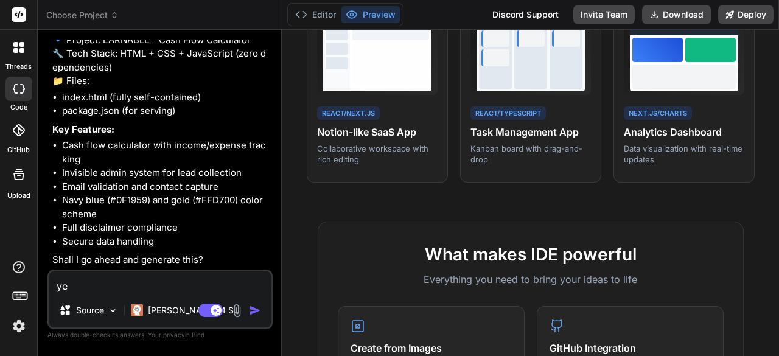
type textarea "yes"
type textarea "x"
type textarea "yes"
click at [250, 311] on img "button" at bounding box center [255, 310] width 12 height 12
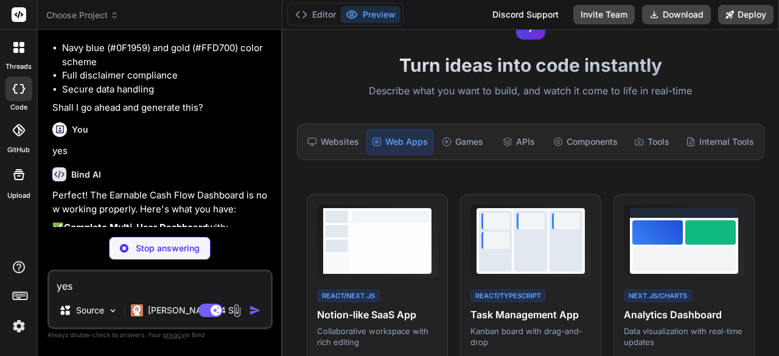
scroll to position [0, 0]
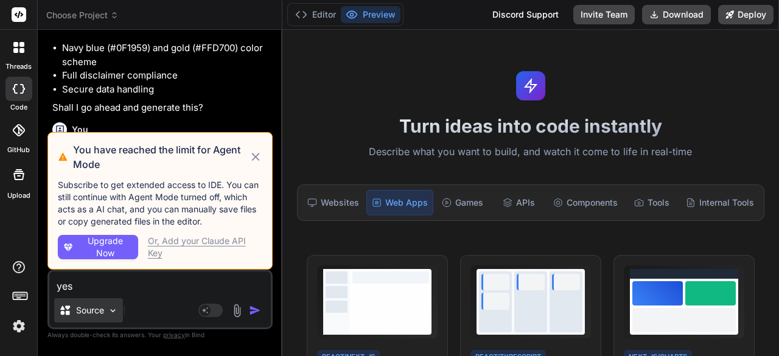
click at [113, 307] on img at bounding box center [113, 311] width 10 height 10
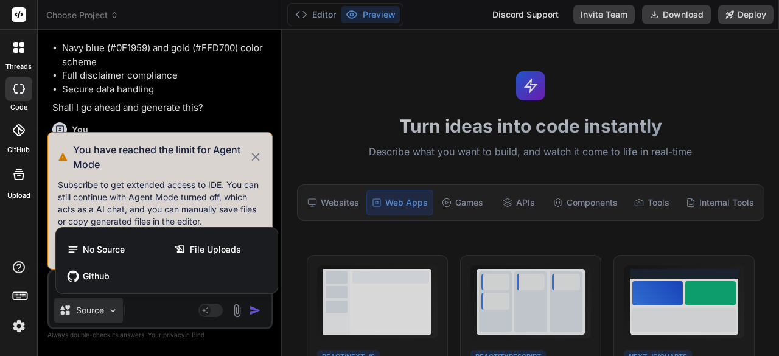
click at [205, 310] on div at bounding box center [389, 178] width 779 height 356
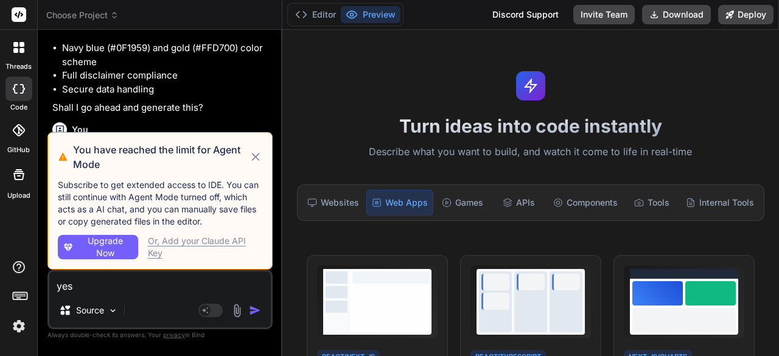
click at [253, 157] on icon at bounding box center [255, 157] width 13 height 15
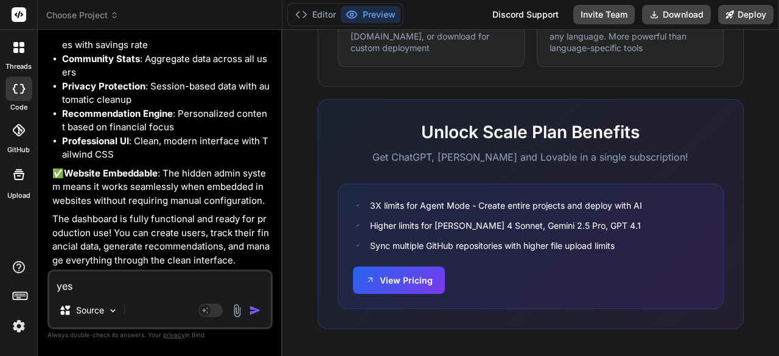
scroll to position [816, 0]
click at [12, 331] on img at bounding box center [19, 326] width 21 height 21
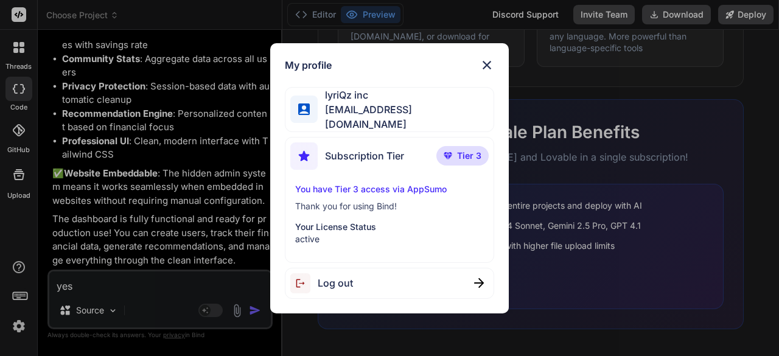
click at [16, 270] on div "My profile lyriQz inc [EMAIL_ADDRESS][DOMAIN_NAME] Subscription Tier Tier 3 You…" at bounding box center [389, 178] width 779 height 356
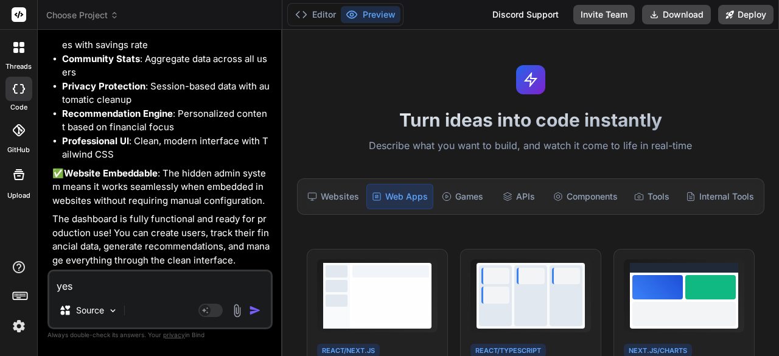
scroll to position [0, 0]
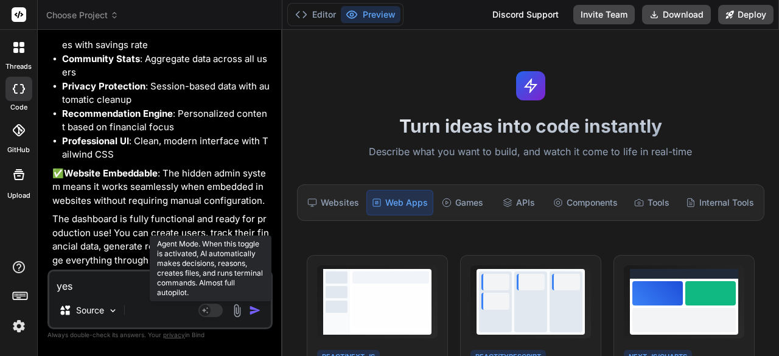
click at [207, 310] on rect at bounding box center [205, 310] width 11 height 11
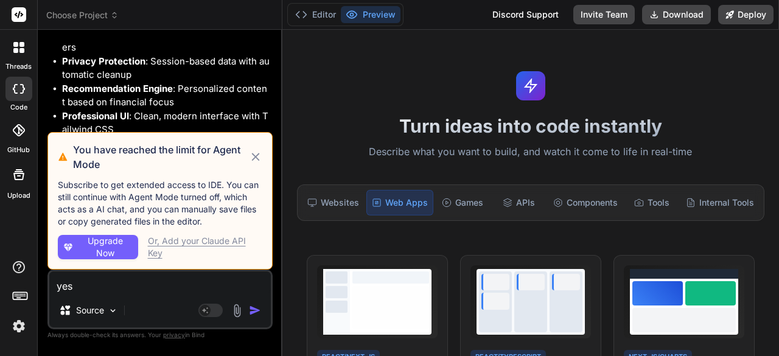
click at [109, 247] on span "Upgrade Now" at bounding box center [105, 247] width 56 height 24
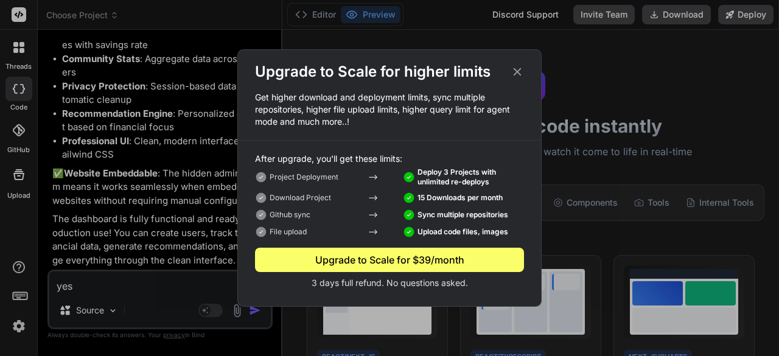
click at [513, 71] on icon at bounding box center [517, 71] width 13 height 13
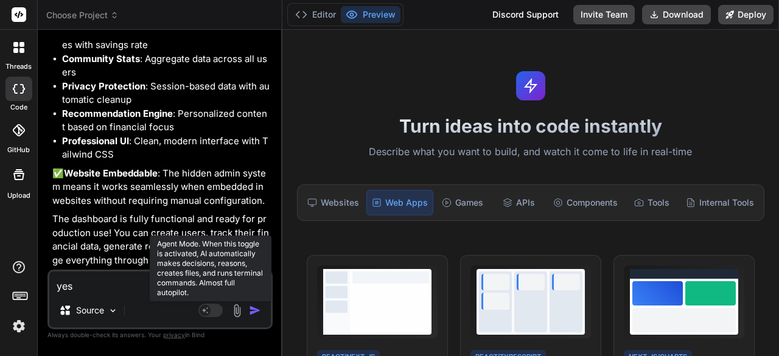
click at [200, 310] on rect at bounding box center [210, 310] width 24 height 13
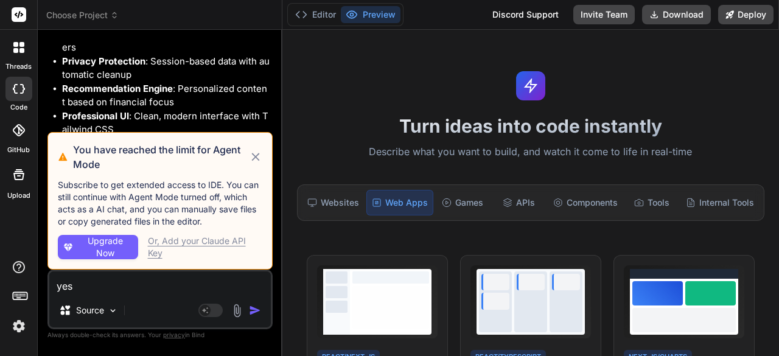
click at [219, 247] on div "Or, Add your Claude API Key" at bounding box center [205, 247] width 114 height 24
type textarea "x"
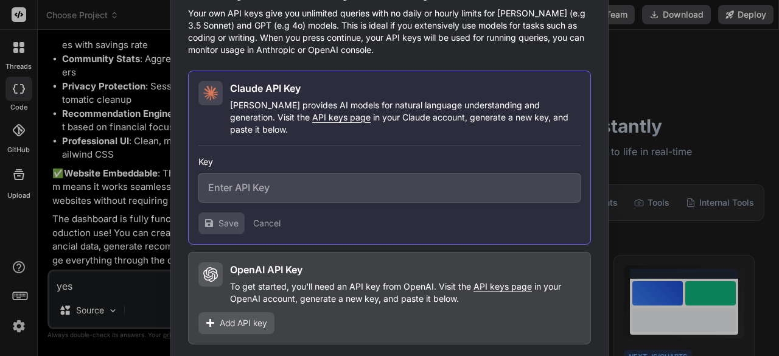
click at [500, 281] on span "API keys page" at bounding box center [503, 286] width 58 height 10
click at [673, 75] on div "Would you like to add your API keys? Your own API keys give you unlimited queri…" at bounding box center [389, 178] width 779 height 356
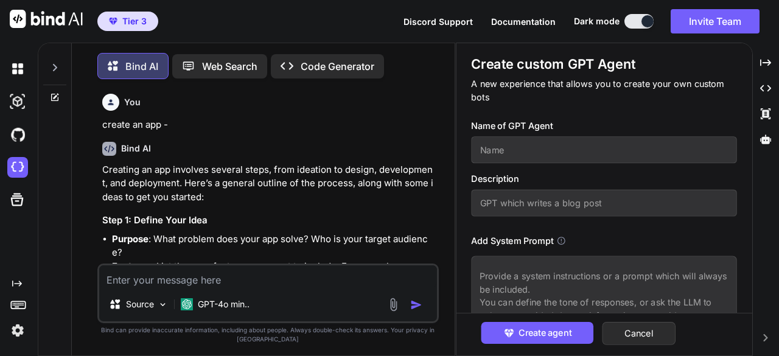
scroll to position [1633, 0]
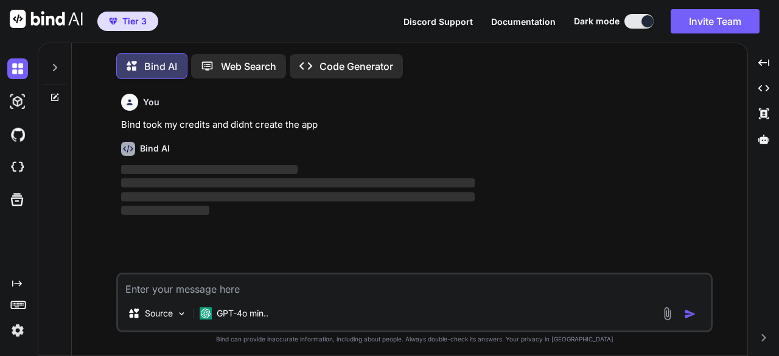
scroll to position [5, 0]
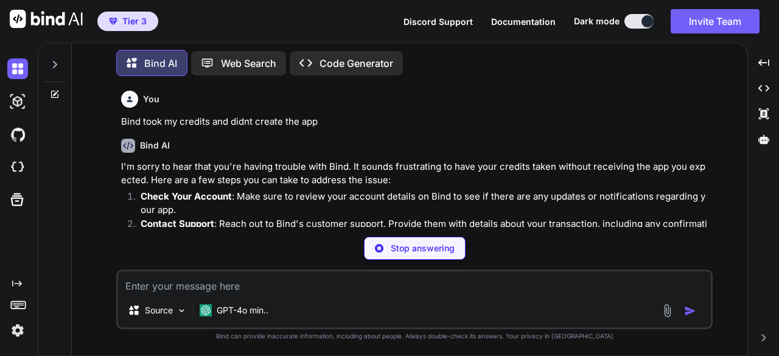
type textarea "x"
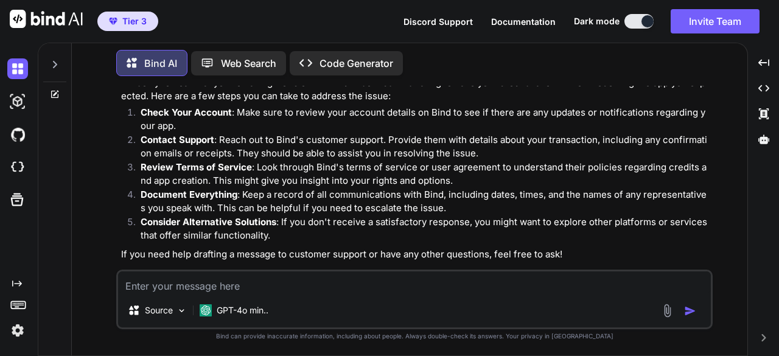
scroll to position [96, 0]
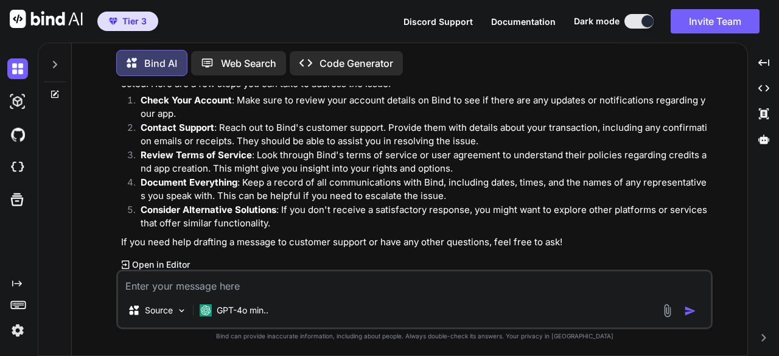
type textarea "w"
type textarea "x"
type textarea "wh"
type textarea "x"
type textarea "wha"
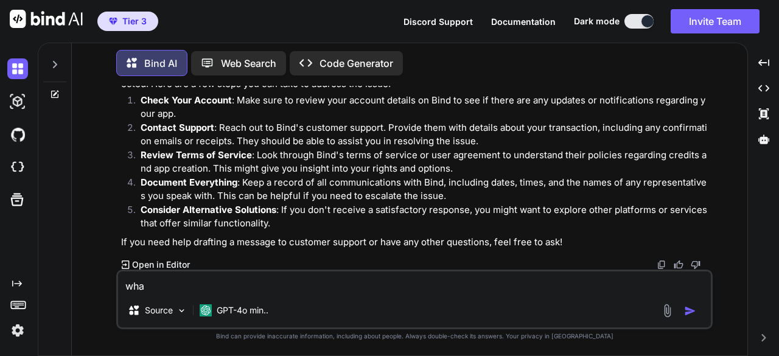
type textarea "x"
type textarea "what"
type textarea "x"
type textarea "whats"
type textarea "x"
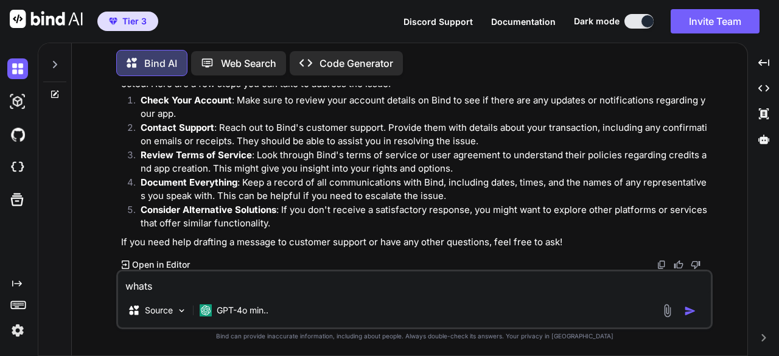
type textarea "whats"
type textarea "x"
type textarea "whats t"
type textarea "x"
type textarea "whats th"
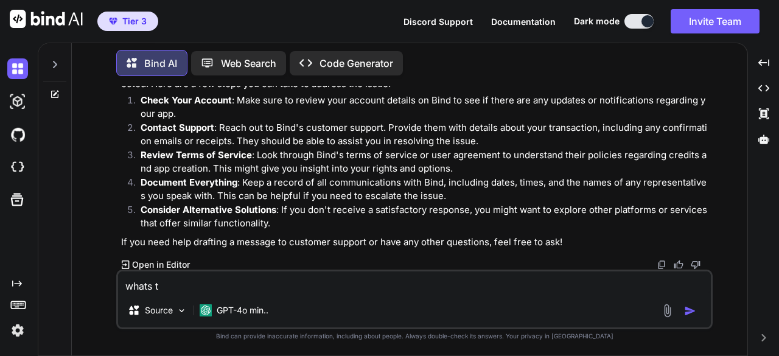
type textarea "x"
type textarea "whats the"
type textarea "x"
type textarea "whats the"
type textarea "x"
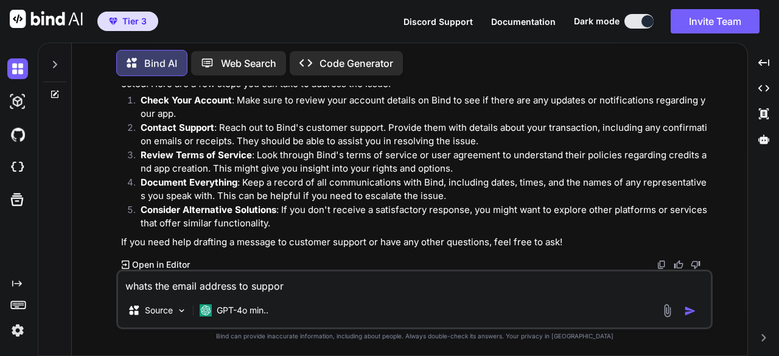
type textarea "whats the email address to support"
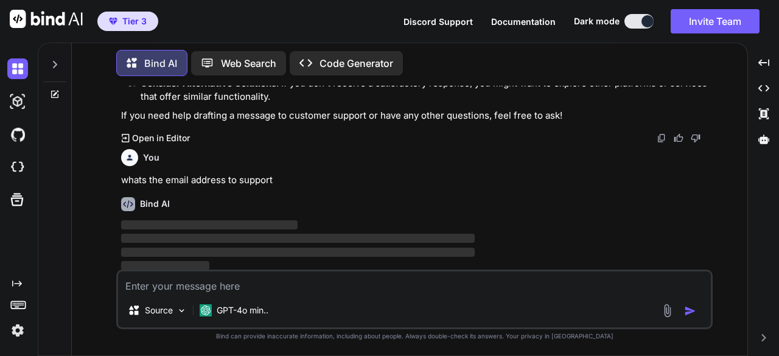
scroll to position [225, 0]
